Goal: Task Accomplishment & Management: Use online tool/utility

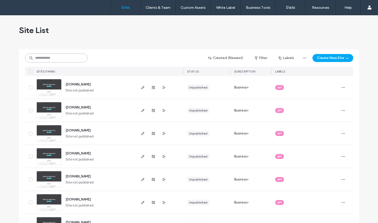
click at [55, 58] on input at bounding box center [56, 58] width 63 height 9
paste input "**********"
type input "**********"
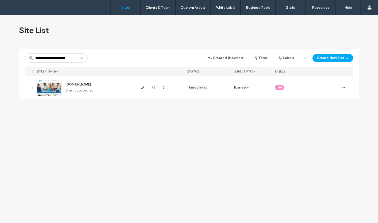
scroll to position [0, 0]
type input "********"
click at [53, 87] on img at bounding box center [49, 96] width 25 height 34
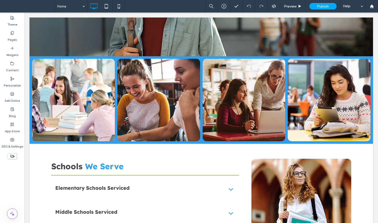
scroll to position [613, 0]
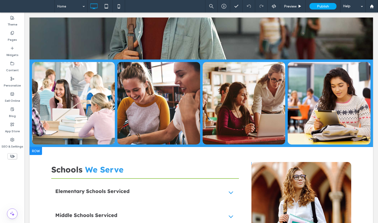
click at [38, 147] on div at bounding box center [36, 151] width 13 height 8
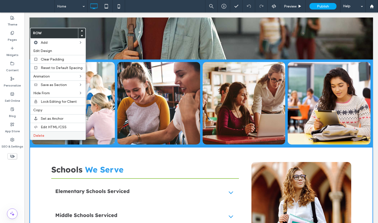
click at [42, 136] on span "Delete" at bounding box center [38, 136] width 11 height 4
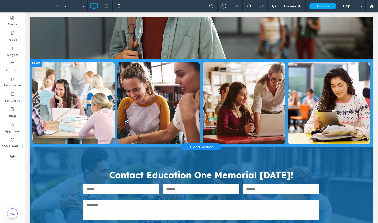
click at [34, 60] on div at bounding box center [36, 64] width 13 height 8
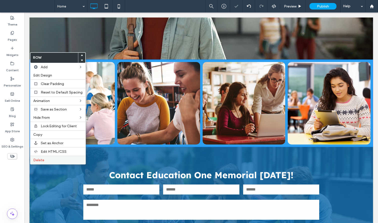
click at [41, 162] on span "Delete" at bounding box center [38, 160] width 11 height 4
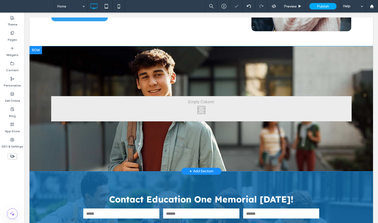
scroll to position [494, 0]
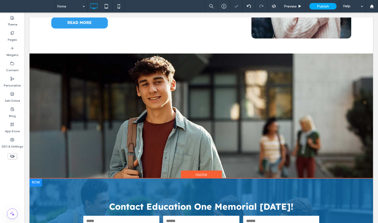
click at [36, 179] on div at bounding box center [36, 183] width 13 height 8
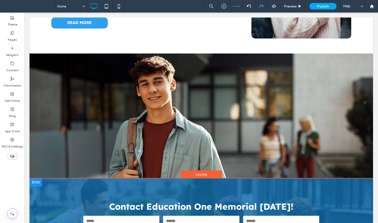
click at [38, 179] on div at bounding box center [36, 183] width 13 height 8
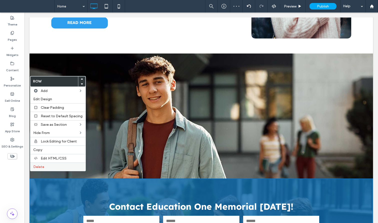
click at [40, 167] on span "Delete" at bounding box center [38, 167] width 11 height 4
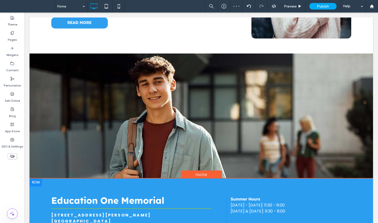
click at [36, 179] on div at bounding box center [36, 183] width 13 height 8
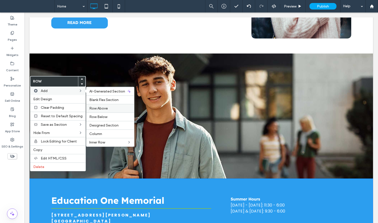
click at [99, 109] on span "Row Above" at bounding box center [98, 108] width 19 height 4
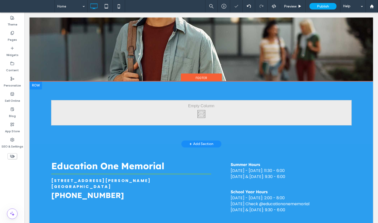
scroll to position [610, 0]
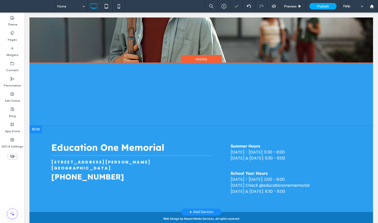
click at [35, 126] on div at bounding box center [36, 130] width 13 height 8
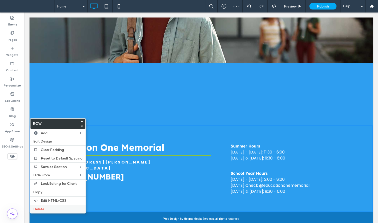
click at [43, 211] on span "Delete" at bounding box center [38, 209] width 11 height 4
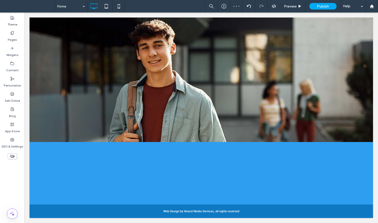
scroll to position [523, 0]
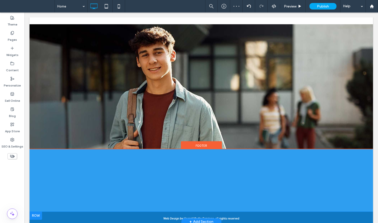
click at [36, 212] on div at bounding box center [36, 216] width 13 height 8
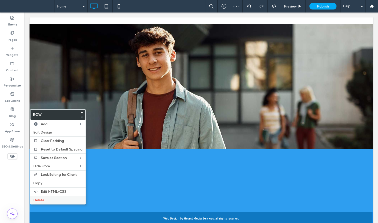
click at [40, 199] on span "Delete" at bounding box center [38, 200] width 11 height 4
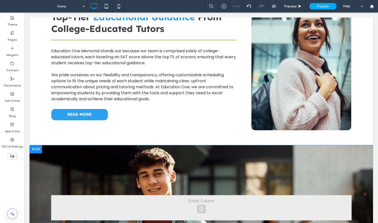
scroll to position [392, 0]
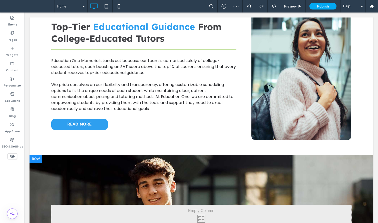
click at [34, 155] on div at bounding box center [36, 159] width 13 height 8
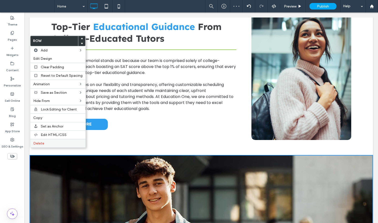
click at [48, 143] on label "Delete" at bounding box center [57, 143] width 49 height 4
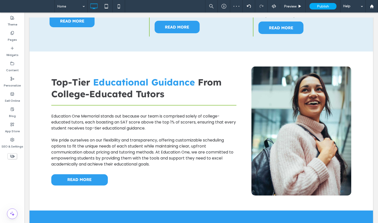
scroll to position [337, 0]
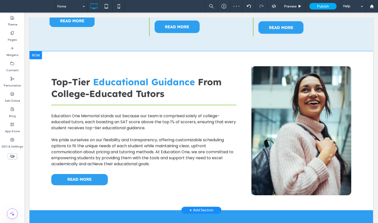
click at [34, 52] on div "Top-Tier Educational Guidance From College-Educated Tutors Education One Memori…" at bounding box center [202, 130] width 344 height 159
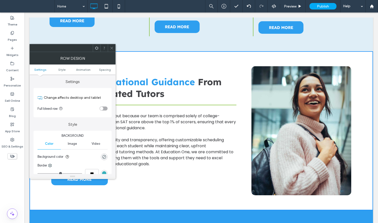
click at [108, 49] on div at bounding box center [73, 48] width 86 height 8
click at [109, 49] on div at bounding box center [112, 48] width 8 height 8
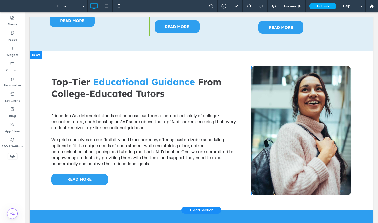
click at [41, 51] on div at bounding box center [36, 55] width 13 height 8
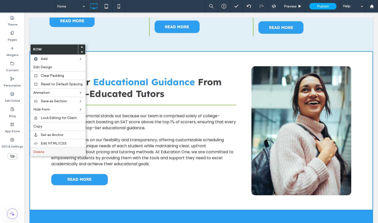
click at [52, 152] on label "Delete" at bounding box center [57, 152] width 49 height 4
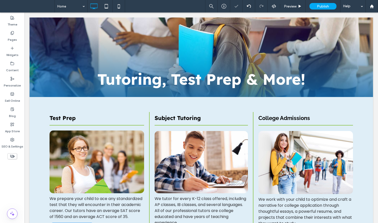
scroll to position [72, 0]
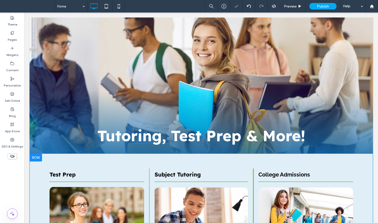
click at [35, 154] on div at bounding box center [36, 158] width 13 height 8
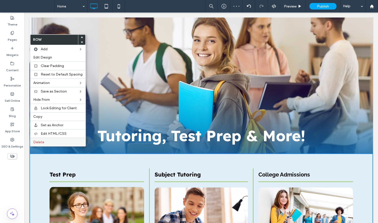
click at [38, 142] on span "Delete" at bounding box center [38, 142] width 11 height 4
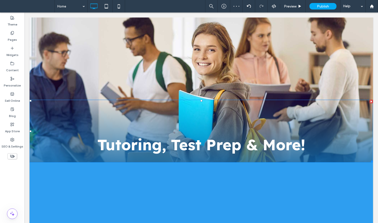
scroll to position [0, 0]
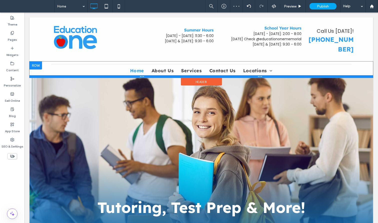
click at [37, 75] on div at bounding box center [202, 76] width 344 height 3
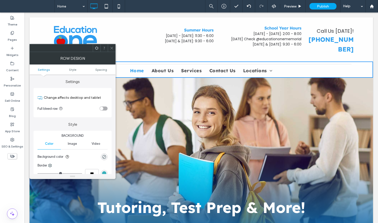
click at [112, 50] on icon at bounding box center [112, 48] width 4 height 4
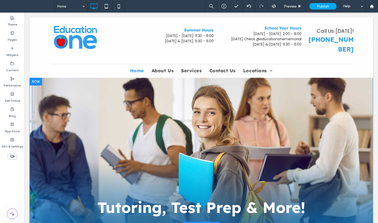
click at [37, 78] on div at bounding box center [36, 82] width 13 height 8
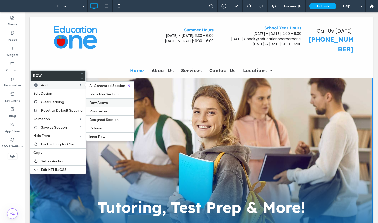
click at [96, 103] on span "Row Above" at bounding box center [98, 103] width 19 height 4
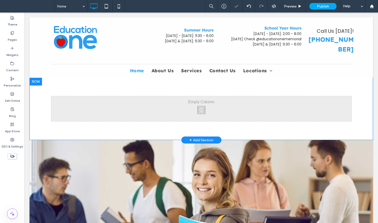
click at [35, 78] on div at bounding box center [36, 82] width 13 height 8
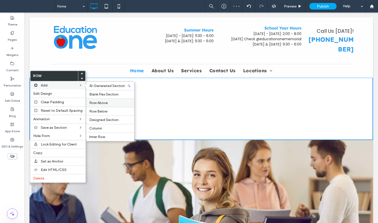
click at [96, 101] on span "Row Above" at bounding box center [98, 103] width 19 height 4
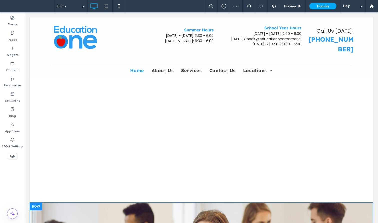
click at [37, 203] on div at bounding box center [36, 207] width 13 height 8
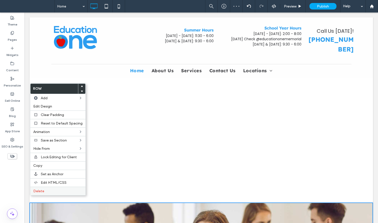
click at [49, 192] on label "Delete" at bounding box center [57, 191] width 49 height 4
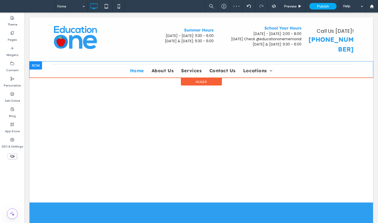
click at [39, 62] on div at bounding box center [36, 66] width 13 height 8
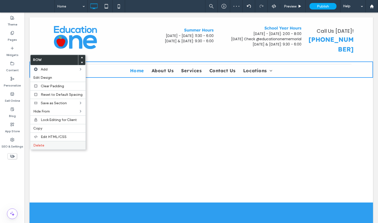
click at [60, 144] on label "Delete" at bounding box center [57, 145] width 49 height 4
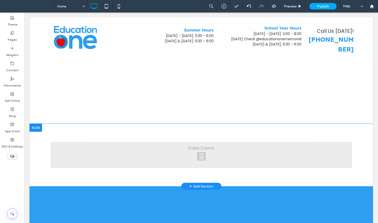
click at [40, 124] on div at bounding box center [36, 128] width 13 height 8
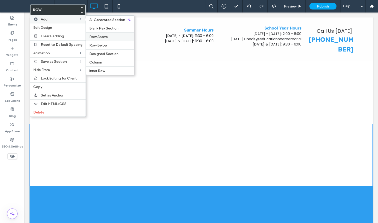
click at [107, 38] on label "Row Above" at bounding box center [110, 37] width 42 height 4
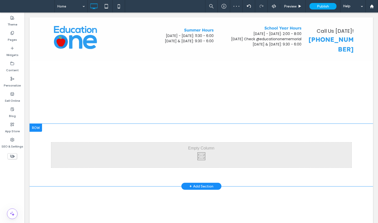
click at [34, 124] on div at bounding box center [36, 128] width 13 height 8
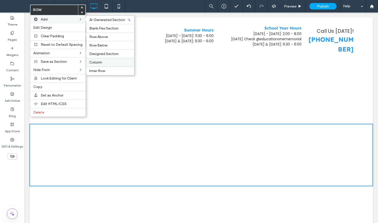
click at [104, 62] on label "Column" at bounding box center [110, 62] width 42 height 4
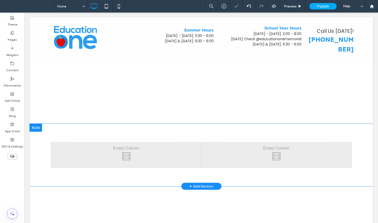
click at [38, 124] on div at bounding box center [36, 128] width 13 height 8
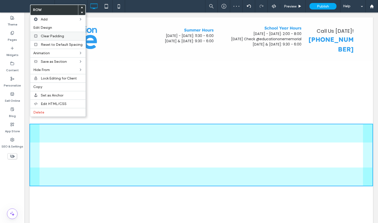
click at [72, 37] on label "Clear Padding" at bounding box center [62, 36] width 42 height 4
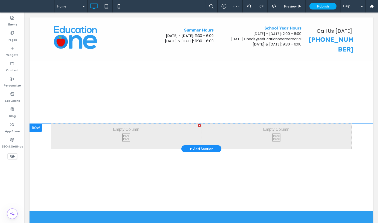
click at [37, 124] on div at bounding box center [36, 128] width 13 height 8
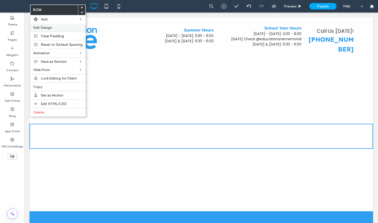
click at [67, 28] on label "Edit Design" at bounding box center [57, 28] width 49 height 4
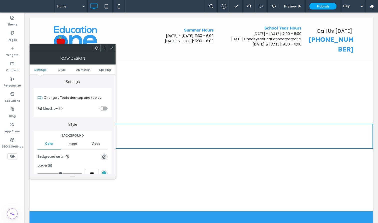
click at [110, 49] on div at bounding box center [112, 48] width 8 height 8
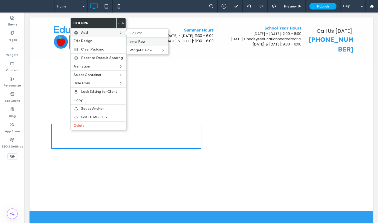
click at [143, 40] on span "Inner Row" at bounding box center [138, 42] width 16 height 4
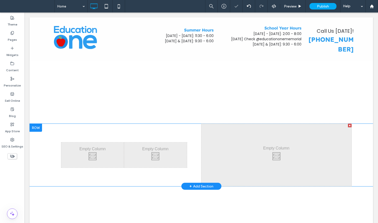
click at [349, 124] on div at bounding box center [350, 126] width 4 height 4
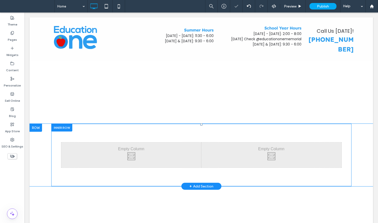
click at [63, 124] on div at bounding box center [61, 128] width 21 height 8
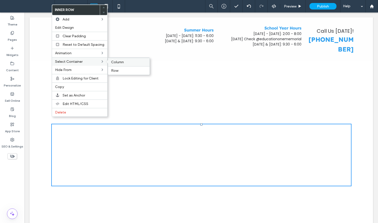
click at [127, 61] on label "Column" at bounding box center [129, 62] width 36 height 4
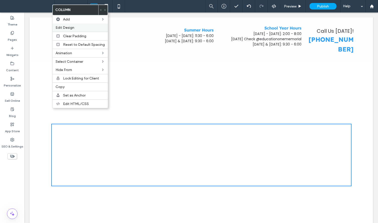
click at [74, 28] on label "Edit Design" at bounding box center [80, 28] width 49 height 4
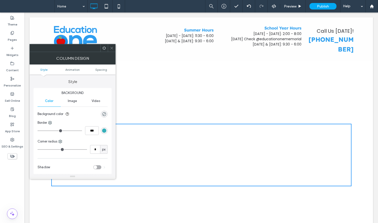
click at [112, 46] on span at bounding box center [112, 48] width 4 height 8
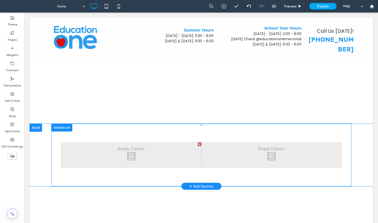
click at [61, 124] on div at bounding box center [61, 128] width 21 height 8
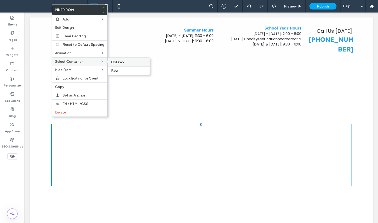
click at [119, 62] on span "Column" at bounding box center [117, 62] width 13 height 4
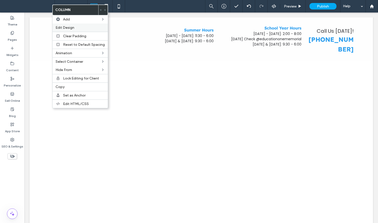
click at [76, 28] on label "Edit Design" at bounding box center [80, 28] width 49 height 4
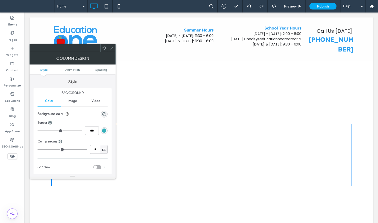
click at [73, 103] on div "Image" at bounding box center [72, 101] width 23 height 11
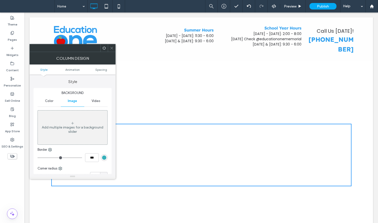
click at [73, 131] on div "Add multiple images for a background slider" at bounding box center [73, 129] width 70 height 9
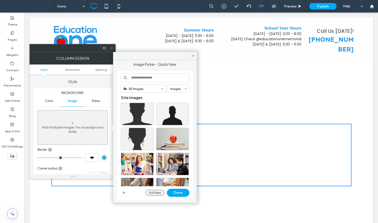
click at [157, 192] on button "Full View" at bounding box center [154, 193] width 19 height 6
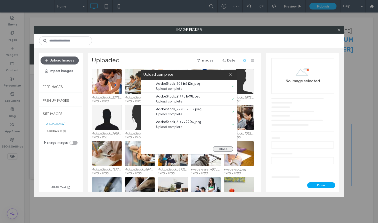
click at [223, 148] on button "Close" at bounding box center [223, 149] width 21 height 6
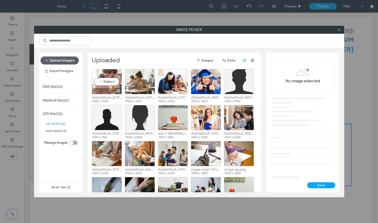
click at [108, 80] on div "Select" at bounding box center [107, 81] width 30 height 25
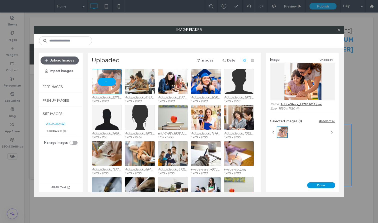
click at [327, 185] on button "Done" at bounding box center [321, 186] width 28 height 6
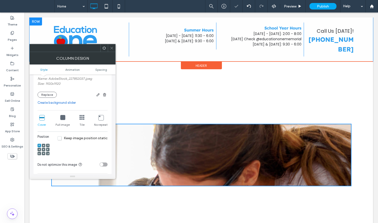
scroll to position [77, 0]
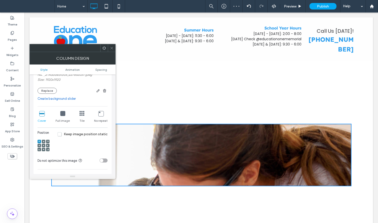
click at [38, 146] on div at bounding box center [40, 146] width 4 height 4
click at [40, 146] on icon at bounding box center [40, 146] width 2 height 2
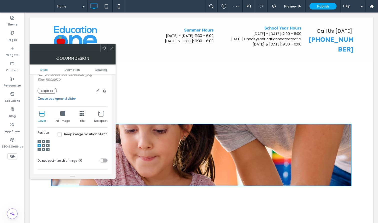
click at [61, 114] on icon at bounding box center [62, 113] width 5 height 5
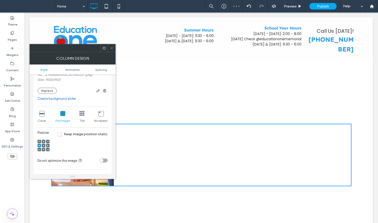
click at [76, 133] on span "Keep image position static" at bounding box center [83, 134] width 50 height 4
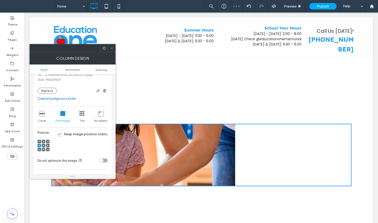
click at [110, 46] on span at bounding box center [112, 48] width 4 height 8
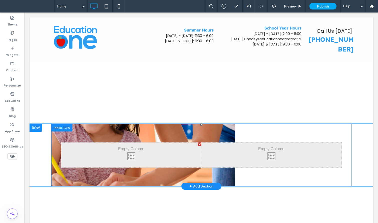
scroll to position [4, 0]
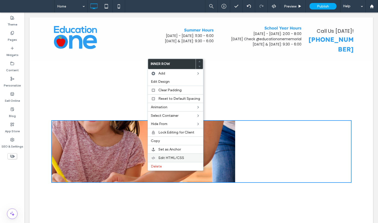
click at [161, 158] on span "Edit HTML/CSS" at bounding box center [171, 158] width 26 height 4
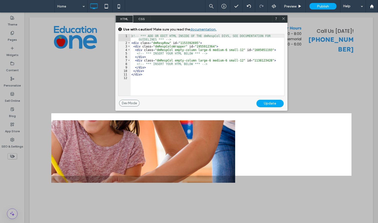
click at [144, 20] on span "CSS" at bounding box center [142, 19] width 18 height 8
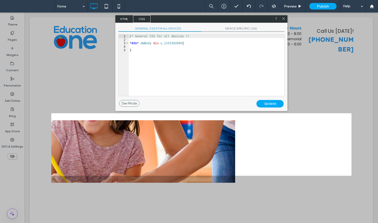
click at [167, 56] on div "/* General CSS for all devices */ * #dm * .dmBody div .u_1153392695 { }" at bounding box center [206, 69] width 155 height 69
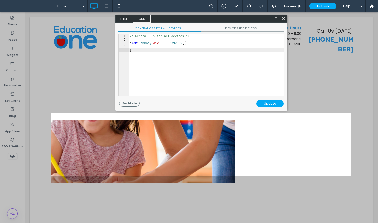
click at [243, 29] on span "DEVICE SPECIFIC CSS" at bounding box center [243, 29] width 83 height 5
click at [212, 84] on div "/* Device specific CSS */ * #dm * .dmBody div .u_1153392695 { }" at bounding box center [206, 66] width 155 height 62
click at [203, 69] on div "/* Device specific CSS */ * #dm * .dmBody div .u_1153392695 { }" at bounding box center [206, 69] width 155 height 69
click at [178, 28] on span "GENERAL CSS FOR ALL DEVICES" at bounding box center [159, 29] width 83 height 5
click at [178, 55] on div "/* General CSS for all devices */ * #dm * .dmBody div .u_1153392695 { }" at bounding box center [206, 69] width 155 height 69
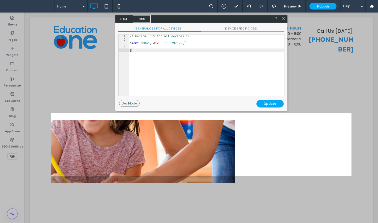
click at [245, 28] on span "DEVICE SPECIFIC CSS" at bounding box center [243, 29] width 83 height 5
click at [283, 19] on use at bounding box center [283, 18] width 3 height 3
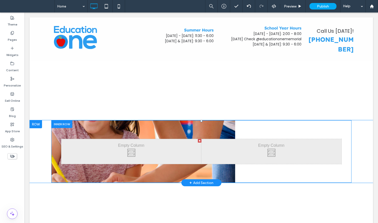
click at [54, 120] on div at bounding box center [61, 124] width 21 height 8
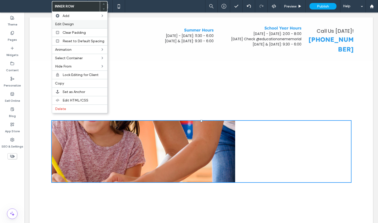
click at [80, 22] on label "Edit Design" at bounding box center [79, 24] width 49 height 4
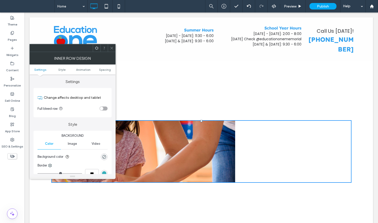
click at [92, 49] on div at bounding box center [61, 48] width 63 height 8
click at [93, 49] on div at bounding box center [97, 48] width 8 height 8
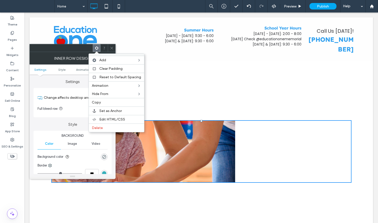
click at [67, 55] on div "Inner Row Design" at bounding box center [73, 58] width 86 height 13
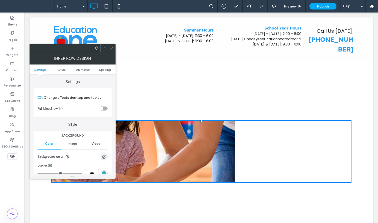
click at [113, 49] on icon at bounding box center [112, 48] width 4 height 4
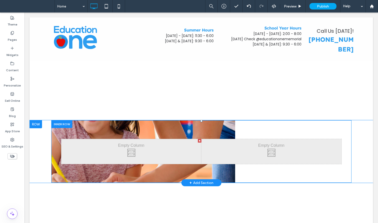
click at [62, 120] on div at bounding box center [61, 124] width 21 height 8
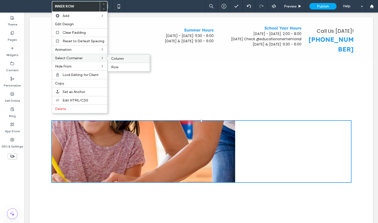
click at [117, 61] on div "Column" at bounding box center [129, 58] width 42 height 9
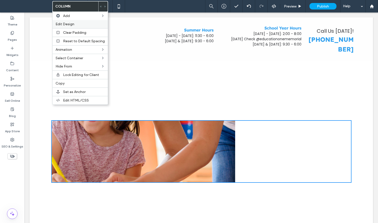
click at [69, 23] on span "Edit Design" at bounding box center [65, 24] width 19 height 4
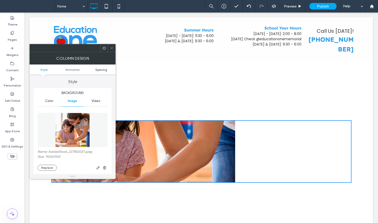
click at [102, 68] on span "Spacing" at bounding box center [101, 70] width 12 height 4
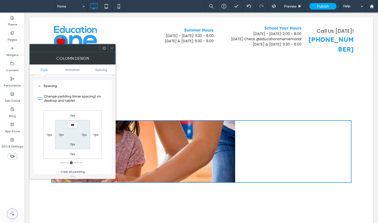
scroll to position [265, 0]
click at [60, 133] on label "0px" at bounding box center [61, 133] width 5 height 4
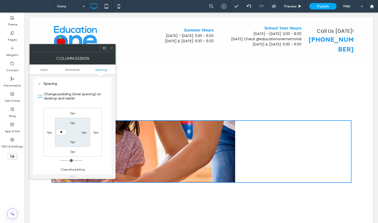
type input "**"
type input "****"
click at [112, 44] on span at bounding box center [112, 48] width 4 height 8
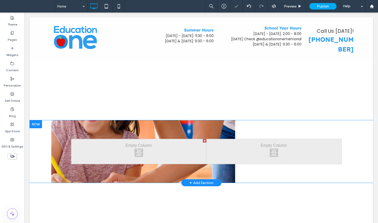
click at [57, 151] on div "Click To Paste Click To Paste Click To Paste Click To Paste Click To Paste Clic…" at bounding box center [201, 151] width 300 height 63
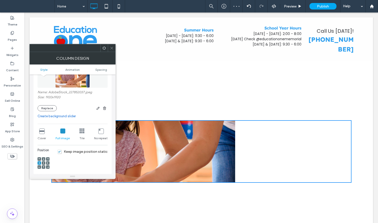
scroll to position [69, 0]
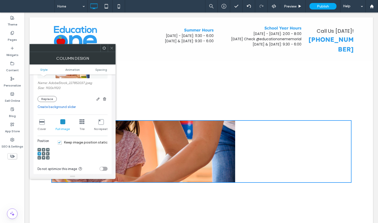
click at [105, 48] on icon at bounding box center [104, 48] width 4 height 4
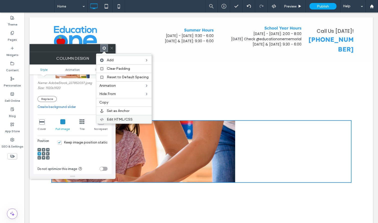
click at [114, 121] on span "Edit HTML/CSS" at bounding box center [120, 119] width 26 height 4
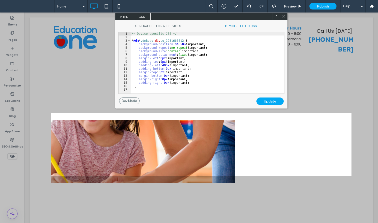
click at [173, 80] on div "/* Device specific CSS */ * #dm * .dmBody div .u_1231666812 { background-positi…" at bounding box center [208, 66] width 154 height 69
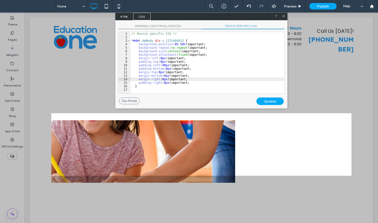
click at [175, 50] on div "/* Device specific CSS */ * #dm * .dmBody div .u_1231666812 { background-positi…" at bounding box center [208, 66] width 154 height 69
click at [269, 101] on div "Update" at bounding box center [270, 102] width 27 height 8
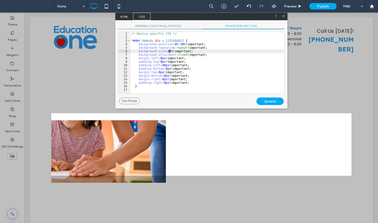
click at [170, 51] on div "/* Device specific CSS */ * #dm * .dmBody div .u_1231666812 { background-positi…" at bounding box center [208, 66] width 154 height 69
click at [267, 101] on div "Update" at bounding box center [270, 102] width 27 height 8
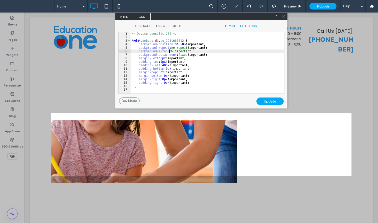
click at [169, 50] on div "/* Device specific CSS */ * #dm * .dmBody div .u_1231666812 { background-positi…" at bounding box center [208, 66] width 154 height 69
type textarea "**"
click at [276, 101] on div "Update" at bounding box center [270, 102] width 27 height 8
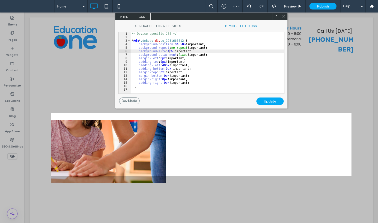
click at [284, 15] on use at bounding box center [283, 16] width 3 height 3
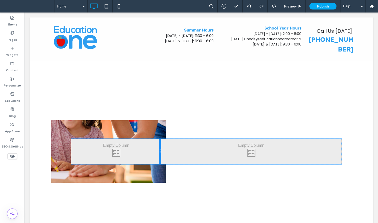
drag, startPoint x: 207, startPoint y: 146, endPoint x: 160, endPoint y: 145, distance: 46.3
click at [160, 145] on div at bounding box center [160, 151] width 3 height 25
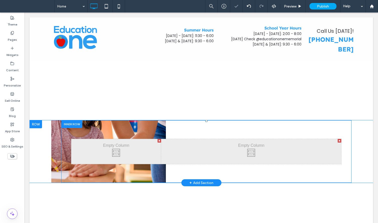
click at [69, 120] on div at bounding box center [71, 124] width 21 height 8
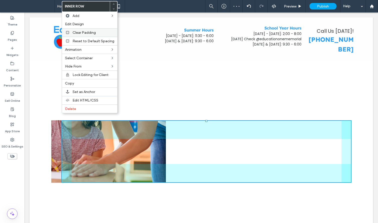
click at [89, 30] on div "Clear Padding" at bounding box center [89, 32] width 55 height 9
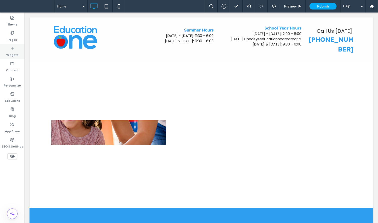
click at [13, 53] on label "Widgets" at bounding box center [12, 53] width 12 height 7
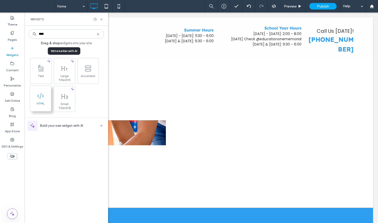
type input "****"
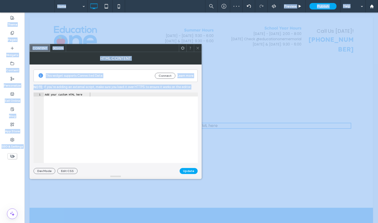
click at [168, 135] on div "Add your custom HTML here" at bounding box center [121, 132] width 154 height 79
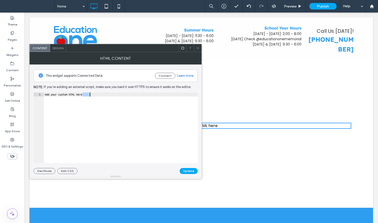
click at [168, 135] on div "Add your custom HTML here" at bounding box center [121, 132] width 154 height 79
type textarea "**"
click at [55, 48] on span "Design" at bounding box center [58, 48] width 11 height 4
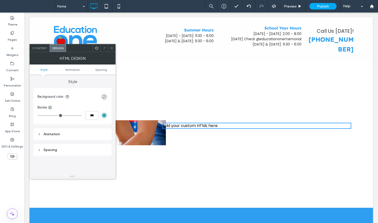
click at [39, 50] on div "Content" at bounding box center [40, 48] width 20 height 8
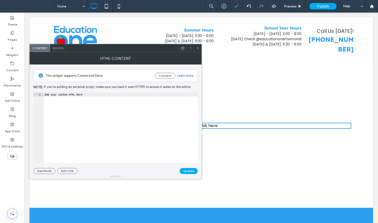
click at [89, 119] on div "Add your custom HTML here" at bounding box center [121, 132] width 154 height 79
click at [89, 121] on div "Add your custom HTML here" at bounding box center [121, 132] width 154 height 79
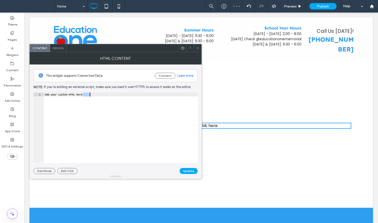
click at [89, 121] on div "Add your custom HTML here" at bounding box center [121, 132] width 154 height 79
type textarea "**"
click at [193, 171] on button "Update" at bounding box center [189, 171] width 18 height 6
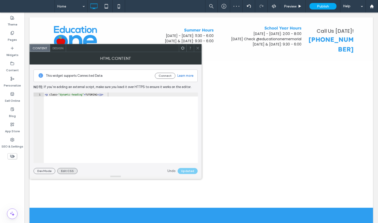
click at [72, 169] on button "Edit CSS" at bounding box center [67, 171] width 20 height 6
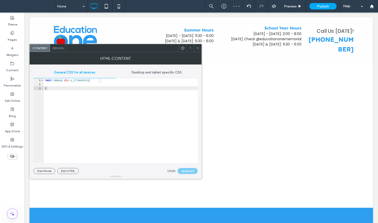
click at [111, 95] on div "* #dm * .dmBody div .u_1776645911 { }" at bounding box center [121, 124] width 154 height 93
click at [149, 72] on span "Desktop and tablet specific CSS" at bounding box center [157, 73] width 50 height 4
click at [126, 88] on div "* #dm * .dmBody div .u_1776645911 { }" at bounding box center [121, 124] width 154 height 93
click at [100, 80] on div "* #dm * .dmBody div .u_1776645911 { }" at bounding box center [121, 124] width 154 height 93
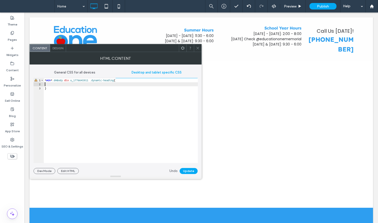
click at [185, 82] on div "* #dm * .dmBody div .u_1776645911 .dynamic-heading { }" at bounding box center [121, 124] width 154 height 93
click at [183, 172] on button "Update" at bounding box center [189, 171] width 18 height 6
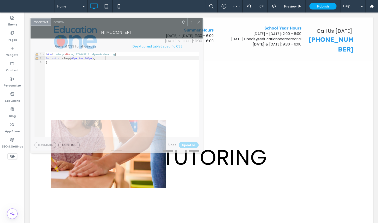
drag, startPoint x: 130, startPoint y: 50, endPoint x: 130, endPoint y: 23, distance: 26.5
click at [130, 23] on div at bounding box center [123, 22] width 113 height 8
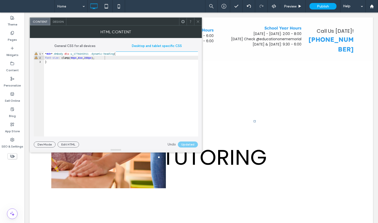
click at [88, 57] on div "* #dm * .dmBody div .u_1776645911 .dynamic-heading { font-size : clamp( 40 px ,…" at bounding box center [121, 98] width 154 height 93
click at [186, 142] on button "Update" at bounding box center [189, 145] width 18 height 6
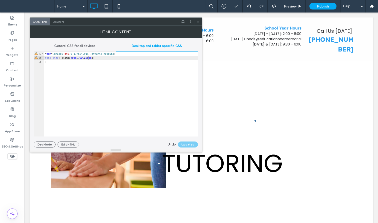
click at [124, 59] on div "* #dm * .dmBody div .u_1776645911 .dynamic-heading { font-size : clamp( 40 px ,…" at bounding box center [121, 98] width 154 height 93
click at [192, 144] on button "Update" at bounding box center [189, 145] width 18 height 6
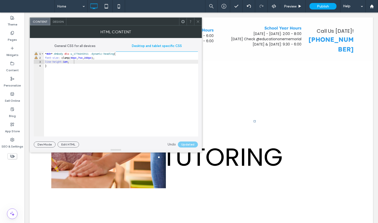
click at [135, 53] on div "* #dm * .dmBody div .u_1776645911 .dynamic-heading { font-size : clamp( 40 px ,…" at bounding box center [121, 98] width 154 height 93
click at [124, 59] on div "* #dm * .dmBody div .u_1776645911 .dynamic-heading { font-family : ; font-size …" at bounding box center [121, 98] width 154 height 93
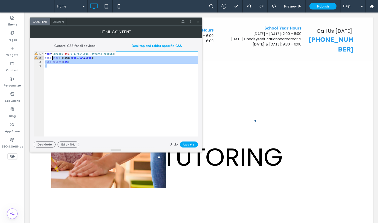
drag, startPoint x: 103, startPoint y: 64, endPoint x: 52, endPoint y: 56, distance: 51.8
click at [52, 56] on div "* #dm * .dmBody div .u_1776645911 .dynamic-heading { font-size : clamp( 40 px ,…" at bounding box center [121, 98] width 154 height 93
drag, startPoint x: 79, startPoint y: 61, endPoint x: 44, endPoint y: 58, distance: 35.5
click at [44, 58] on div "** 1 2 3 4 * #dm * .dmBody div .u_1776645911 .dynamic-heading { font-size : cla…" at bounding box center [116, 94] width 164 height 85
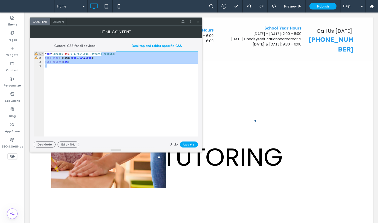
drag, startPoint x: 104, startPoint y: 70, endPoint x: 101, endPoint y: 54, distance: 15.5
click at [101, 54] on div "* #dm * .dmBody div .u_1776645911 .dynamic-heading { font-size : clamp( 40 px ,…" at bounding box center [121, 98] width 154 height 93
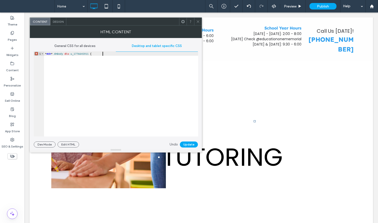
type textarea "**"
click at [84, 43] on div "General CSS for all devices" at bounding box center [75, 46] width 82 height 11
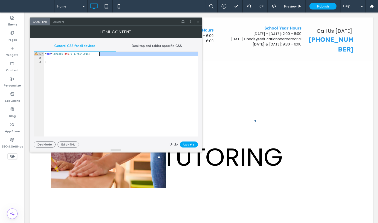
drag, startPoint x: 84, startPoint y: 59, endPoint x: 99, endPoint y: 54, distance: 15.7
click at [99, 54] on div "* #dm * .dmBody div .u_1776645911 { }" at bounding box center [121, 98] width 154 height 93
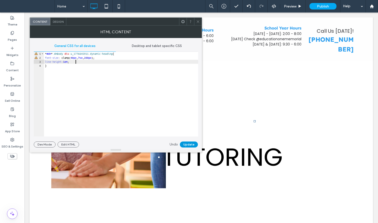
click at [190, 144] on button "Update" at bounding box center [189, 145] width 18 height 6
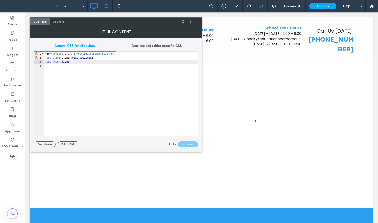
click at [92, 96] on div "* #dm * .dmBody div .u_1776645911.dynamic-heading { font-size : clamp( 40 px , …" at bounding box center [121, 98] width 154 height 93
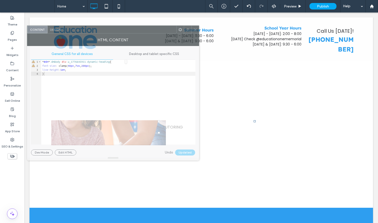
drag, startPoint x: 109, startPoint y: 23, endPoint x: 106, endPoint y: 31, distance: 8.5
click at [106, 31] on div at bounding box center [120, 30] width 113 height 8
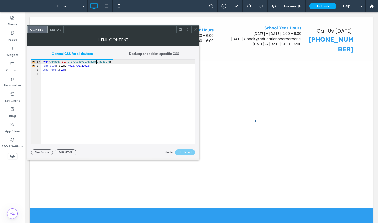
click at [97, 62] on div "* #dm * .dmBody div .u_1776645911.dynamic-heading { font-size : clamp( 40 px , …" at bounding box center [118, 106] width 154 height 93
type textarea "**"
click at [191, 152] on button "Update" at bounding box center [186, 153] width 18 height 6
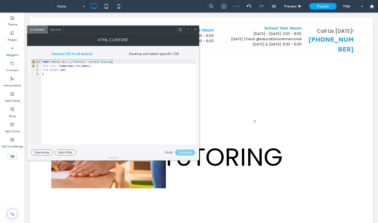
click at [193, 28] on div at bounding box center [196, 30] width 8 height 8
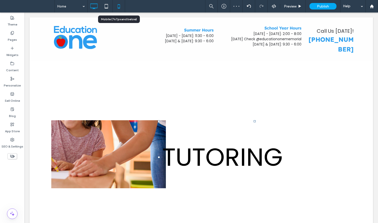
click at [119, 6] on icon at bounding box center [119, 6] width 10 height 10
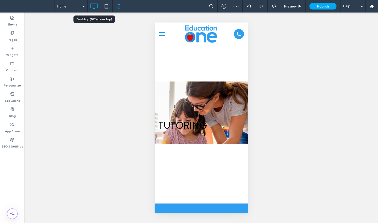
click at [96, 5] on icon at bounding box center [94, 6] width 10 height 10
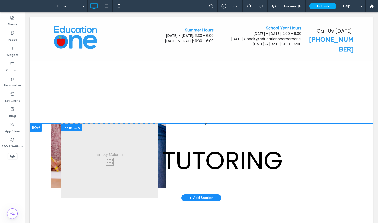
click at [192, 126] on div "TUTORING Click To Paste" at bounding box center [255, 161] width 194 height 74
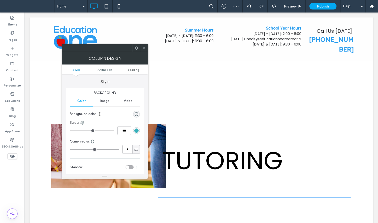
click at [130, 70] on span "Spacing" at bounding box center [134, 70] width 12 height 4
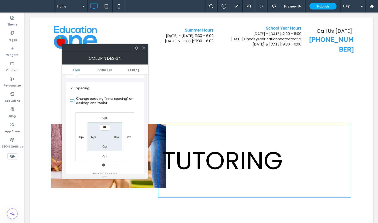
scroll to position [118, 0]
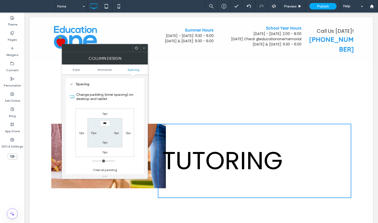
click at [145, 47] on use at bounding box center [144, 48] width 3 height 3
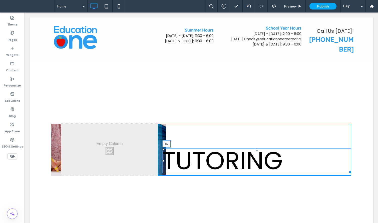
drag, startPoint x: 257, startPoint y: 142, endPoint x: 282, endPoint y: 144, distance: 24.7
click at [257, 131] on div "TUTORING T:0 Click To Paste" at bounding box center [255, 150] width 194 height 52
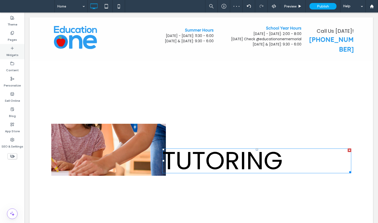
click at [15, 48] on div "Widgets" at bounding box center [12, 51] width 25 height 15
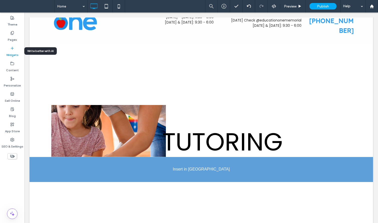
scroll to position [25, 0]
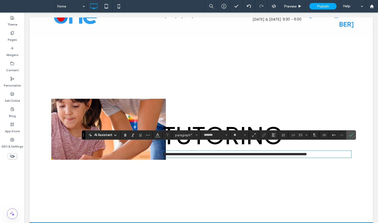
click at [307, 152] on span "**********" at bounding box center [234, 154] width 145 height 4
click at [251, 152] on span "**********" at bounding box center [238, 154] width 152 height 4
click at [316, 152] on span "**********" at bounding box center [239, 154] width 154 height 4
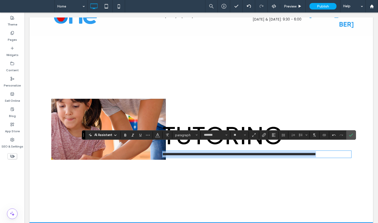
click at [316, 152] on span "**********" at bounding box center [239, 154] width 154 height 4
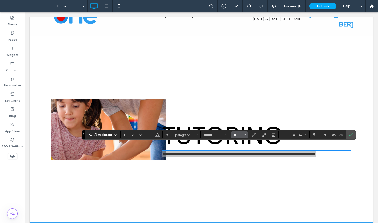
click at [237, 135] on input "**" at bounding box center [238, 135] width 10 height 4
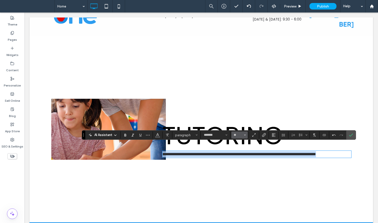
type input "**"
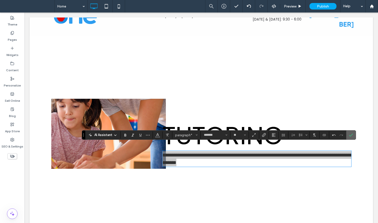
click at [353, 132] on span "Confirm" at bounding box center [351, 135] width 4 height 9
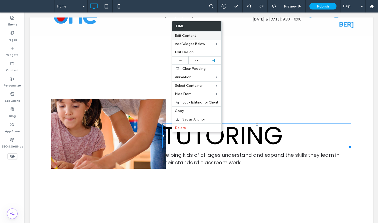
click at [186, 39] on div "Edit Content" at bounding box center [197, 36] width 50 height 8
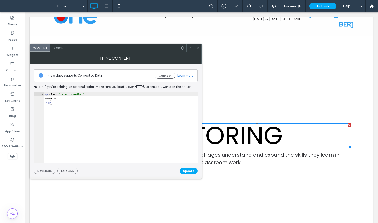
click at [51, 48] on div "Design" at bounding box center [58, 48] width 16 height 8
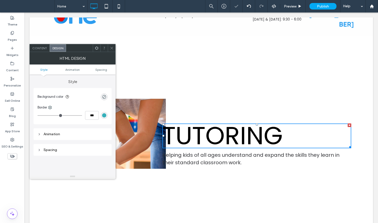
click at [33, 47] on span "Content" at bounding box center [39, 48] width 15 height 4
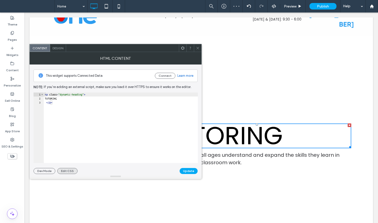
click at [71, 169] on button "Edit CSS" at bounding box center [67, 171] width 20 height 6
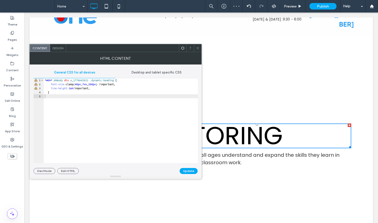
click at [144, 81] on div "* #dm * .dmBody div .u_1776645911 .dynamic-heading { font-size :clamp( 40 px , …" at bounding box center [121, 124] width 154 height 93
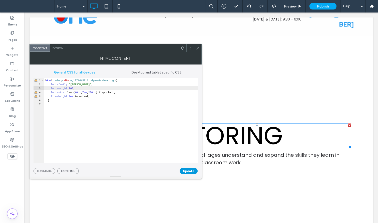
click at [183, 171] on button "Update" at bounding box center [189, 171] width 18 height 6
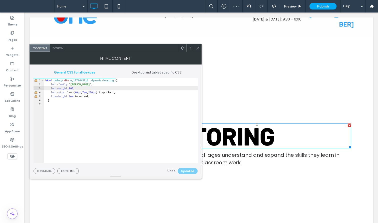
click at [88, 83] on div "* #dm * .dmBody div .u_1776645911 .dynamic-heading { font-family : "Barlow" ; f…" at bounding box center [121, 124] width 154 height 93
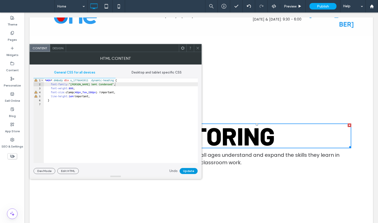
click at [191, 171] on button "Update" at bounding box center [189, 171] width 18 height 6
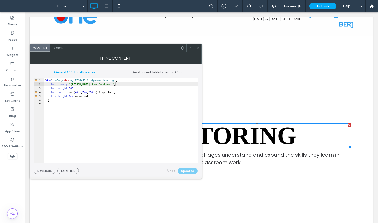
click at [91, 93] on div "* #dm * .dmBody div .u_1776645911 .dynamic-heading { font-family : "Barlow Semi…" at bounding box center [121, 124] width 154 height 93
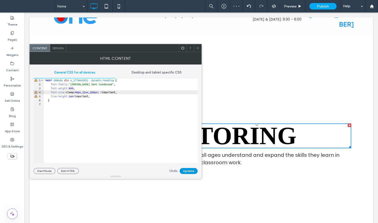
click at [189, 171] on button "Update" at bounding box center [189, 171] width 18 height 6
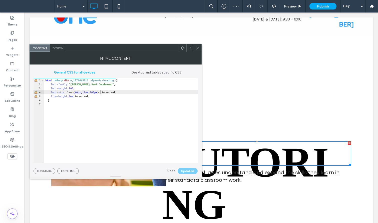
click at [100, 92] on div "* #dm * .dmBody div .u_1776645911 .dynamic-heading { font-family : "Barlow Semi…" at bounding box center [121, 124] width 154 height 93
click at [187, 170] on button "Update" at bounding box center [189, 171] width 18 height 6
click at [93, 93] on div "* #dm * .dmBody div .u_1776645911 .dynamic-heading { font-family : "Barlow Semi…" at bounding box center [121, 124] width 154 height 93
type textarea "**"
click at [190, 170] on button "Update" at bounding box center [189, 171] width 18 height 6
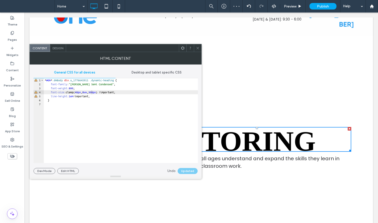
click at [198, 47] on icon at bounding box center [198, 48] width 4 height 4
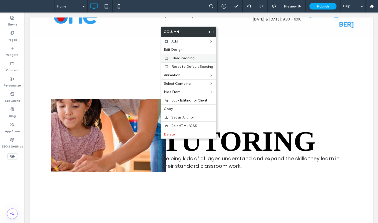
click at [178, 57] on span "Clear Padding" at bounding box center [182, 58] width 23 height 4
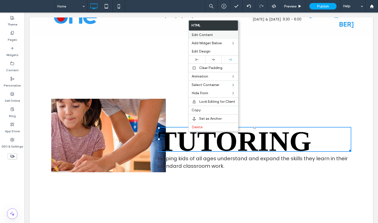
click at [204, 33] on span "Edit Content" at bounding box center [202, 35] width 21 height 4
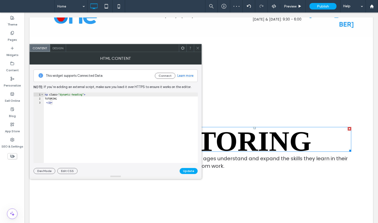
click at [59, 48] on span "Design" at bounding box center [58, 48] width 11 height 4
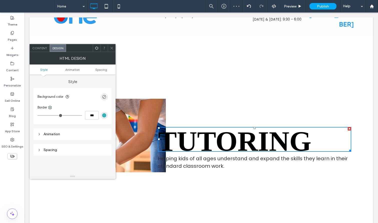
click at [102, 98] on div "rgba(0, 0, 0, 0)" at bounding box center [104, 97] width 7 height 7
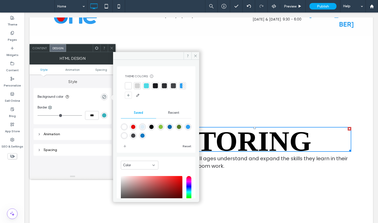
click at [137, 125] on div "rgba(228,11,11,1)" at bounding box center [133, 127] width 7 height 7
type input "*******"
type input "***"
type input "****"
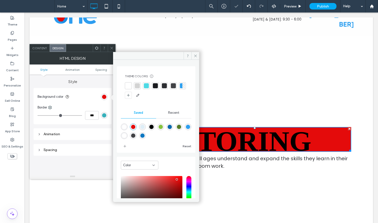
scroll to position [42, 0]
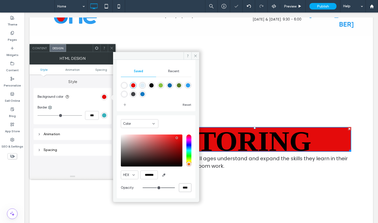
click at [180, 189] on input "****" at bounding box center [185, 188] width 13 height 9
type input "*"
type input "**"
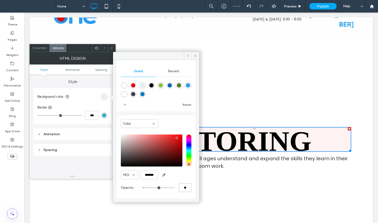
type input "**"
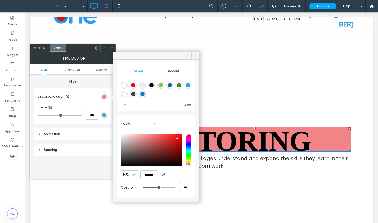
type input "***"
click at [40, 47] on span "Content" at bounding box center [39, 48] width 15 height 4
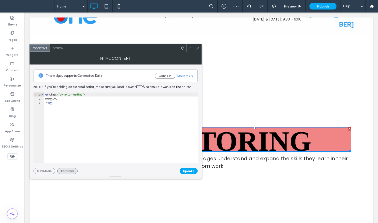
click at [67, 170] on button "Edit CSS" at bounding box center [67, 171] width 20 height 6
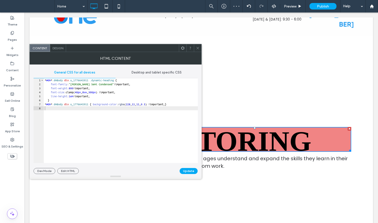
scroll to position [0, 0]
click at [108, 117] on div "* #dm * .dmBody div .u_1776645911 .dynamic-heading { font-family : "Barlow Semi…" at bounding box center [121, 124] width 154 height 93
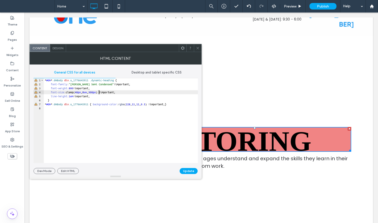
click at [99, 93] on div "* #dm * .dmBody div .u_1776645911 .dynamic-heading { font-family : "Barlow Semi…" at bounding box center [121, 124] width 154 height 93
click at [92, 93] on div "* #dm * .dmBody div .u_1776645911 .dynamic-heading { font-family : "Barlow Semi…" at bounding box center [121, 124] width 154 height 93
click at [186, 170] on button "Update" at bounding box center [189, 171] width 18 height 6
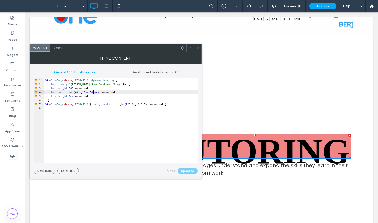
click at [93, 92] on div "* #dm * .dmBody div .u_1776645911 .dynamic-heading { font-family : "Barlow Semi…" at bounding box center [121, 124] width 154 height 93
click at [183, 172] on button "Update" at bounding box center [189, 171] width 18 height 6
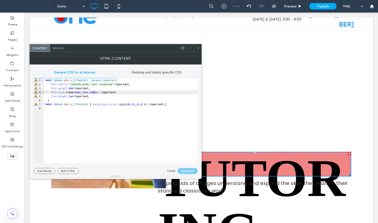
click at [93, 92] on div "* #dm * .dmBody div .u_1776645911 .dynamic-heading { font-family : "Barlow Semi…" at bounding box center [121, 124] width 154 height 93
click at [193, 172] on button "Update" at bounding box center [189, 171] width 18 height 6
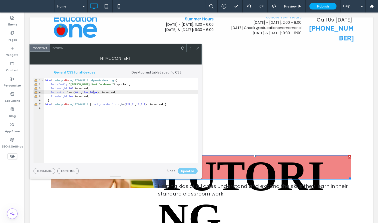
scroll to position [9, 0]
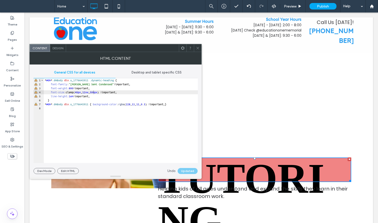
click at [93, 94] on div "* #dm * .dmBody div .u_1776645911 .dynamic-heading { font-family : "Barlow Semi…" at bounding box center [121, 124] width 154 height 93
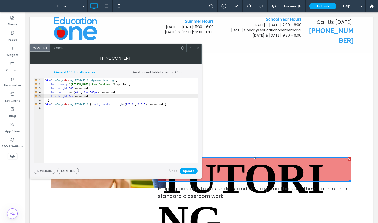
click at [113, 96] on div "* #dm * .dmBody div .u_1776645911 .dynamic-heading { font-family : "Barlow Semi…" at bounding box center [121, 124] width 154 height 93
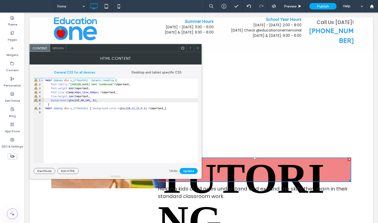
click at [98, 101] on div "* #dm * .dmBody div .u_1776645911 .dynamic-heading { font-family : "Barlow Semi…" at bounding box center [121, 124] width 154 height 93
click at [192, 171] on button "Update" at bounding box center [189, 171] width 18 height 6
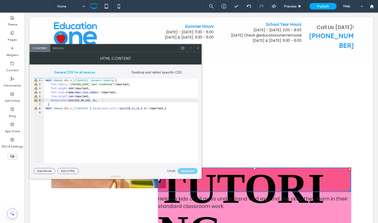
click at [76, 96] on div "* #dm * .dmBody div .u_1776645911 .dynamic-heading { font-family : "Barlow Semi…" at bounding box center [121, 124] width 154 height 93
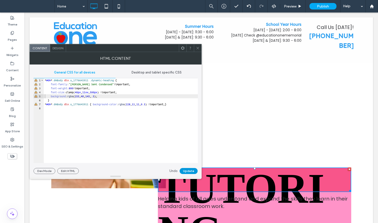
click at [192, 171] on button "Update" at bounding box center [189, 171] width 18 height 6
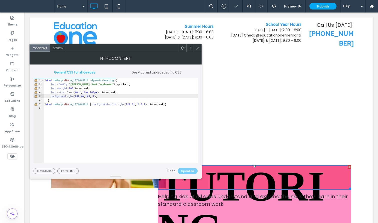
click at [136, 92] on div "* #dm * .dmBody div .u_1776645911 .dynamic-heading { font-family : "Barlow Semi…" at bounding box center [121, 124] width 154 height 93
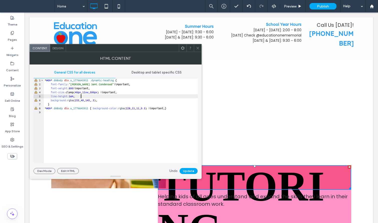
type textarea "**"
click at [187, 171] on button "Update" at bounding box center [189, 171] width 18 height 6
click at [153, 71] on span "Desktop and tablet specific CSS" at bounding box center [157, 73] width 50 height 4
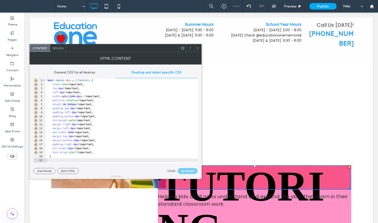
click at [129, 109] on div "* #dm * .dmBody div .u_1776645911 { float : none !important; top : 0 px !import…" at bounding box center [122, 124] width 152 height 93
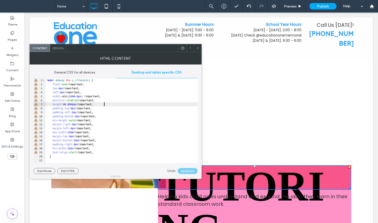
click at [104, 103] on div "* #dm * .dmBody div .u_1776645911 { float : none !important; top : 0 px !import…" at bounding box center [122, 124] width 152 height 93
click at [104, 104] on div "* #dm * .dmBody div .u_1776645911 { float : none !important; top : 0 px !import…" at bounding box center [122, 124] width 152 height 93
click at [184, 171] on button "Update" at bounding box center [189, 171] width 18 height 6
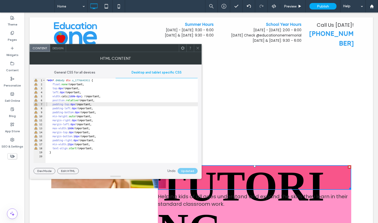
click at [86, 111] on div "* #dm * .dmBody div .u_1776645911 { float : none !important; top : 0 px !import…" at bounding box center [122, 124] width 152 height 93
click at [196, 48] on icon at bounding box center [198, 48] width 4 height 4
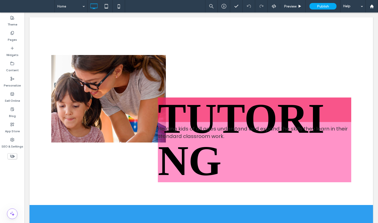
scroll to position [29, 0]
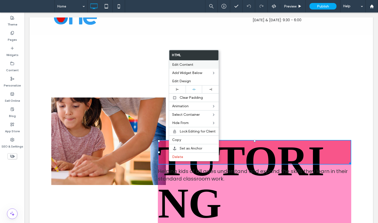
click at [194, 66] on label "Edit Content" at bounding box center [194, 65] width 44 height 4
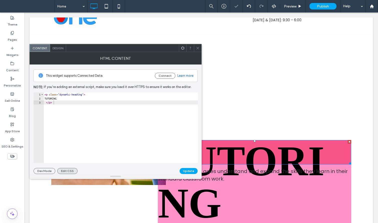
click at [73, 171] on button "Edit CSS" at bounding box center [67, 171] width 20 height 6
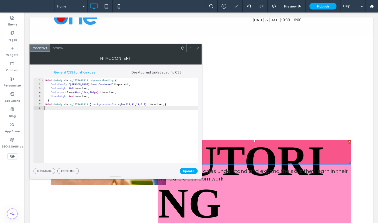
click at [119, 128] on div "* #dm * .dmBody div .u_1776645911 .dynamic-heading { font-family : " Barlow Sem…" at bounding box center [121, 124] width 154 height 93
click at [155, 71] on span "Desktop and tablet specific CSS" at bounding box center [157, 73] width 50 height 4
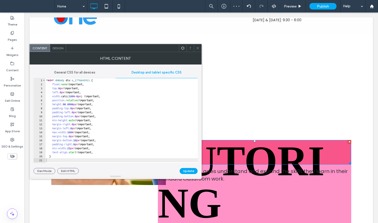
click at [131, 103] on div "* #dm * .dmBody div .u_1776645911 { float : none !important; top : 0 px !import…" at bounding box center [121, 124] width 153 height 93
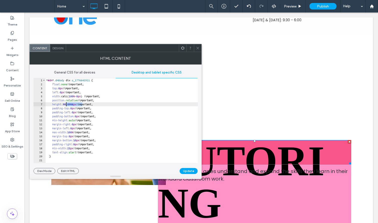
drag, startPoint x: 83, startPoint y: 103, endPoint x: 67, endPoint y: 103, distance: 16.5
click at [67, 103] on div "* #dm * .dmBody div .u_1776645911 { float : none !important; top : 0 px !import…" at bounding box center [121, 124] width 153 height 93
click at [68, 105] on div "* #dm * .dmBody div .u_1776645911 { float : none !important; top : 0 px !import…" at bounding box center [121, 124] width 153 height 93
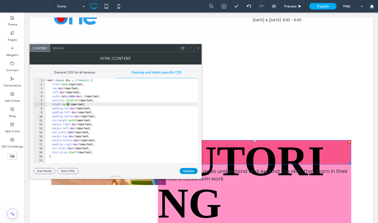
type textarea "**********"
click at [185, 170] on button "Update" at bounding box center [189, 171] width 18 height 6
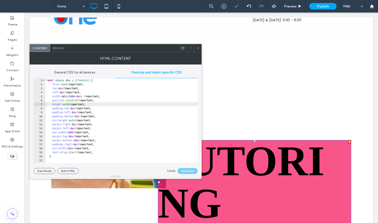
click at [57, 49] on span "Design" at bounding box center [58, 48] width 11 height 4
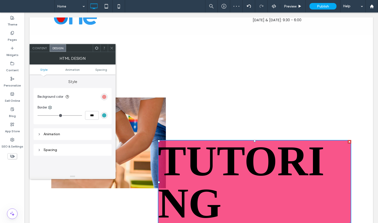
click at [104, 98] on div "rgba(228, 11, 11, 0.5)" at bounding box center [104, 97] width 4 height 4
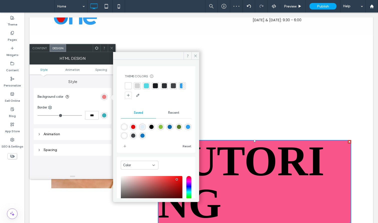
click at [174, 114] on span "Recent" at bounding box center [173, 113] width 11 height 4
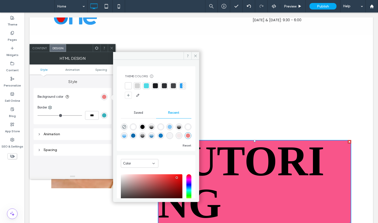
click at [124, 125] on div "rgba(0, 0, 0, 0)" at bounding box center [124, 127] width 7 height 7
type input "*******"
type input "*"
type input "**"
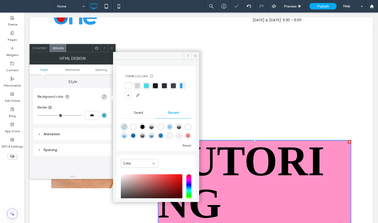
click at [42, 50] on div "Content" at bounding box center [40, 48] width 20 height 8
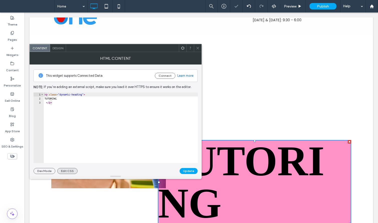
click at [66, 172] on button "Edit CSS" at bounding box center [67, 171] width 20 height 6
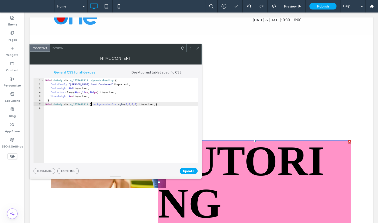
click at [92, 103] on div "* #dm * .dmBody div .u_1776645911 .dynamic-heading { font-family : " Barlow Sem…" at bounding box center [121, 124] width 154 height 93
type textarea "**********"
click at [157, 71] on span "Desktop and tablet specific CSS" at bounding box center [157, 73] width 50 height 4
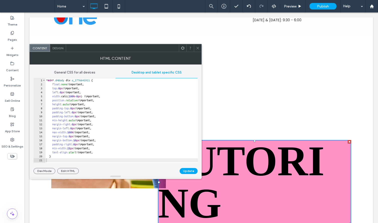
type textarea "**********"
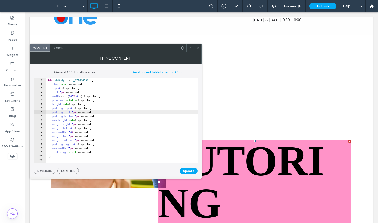
click at [131, 112] on div "* #dm * .dmBody div .u_1776645911 { float : none !important; top : 0 px !import…" at bounding box center [121, 124] width 153 height 93
click at [92, 73] on span "General CSS for all devices" at bounding box center [74, 73] width 41 height 4
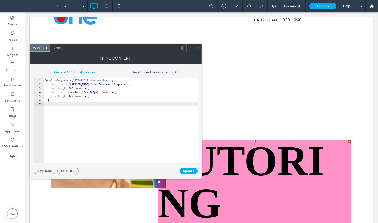
click at [92, 92] on div "* #dm * .dmBody div .u_1776645911 .dynamic-heading { font-family : " Barlow Sem…" at bounding box center [121, 124] width 154 height 93
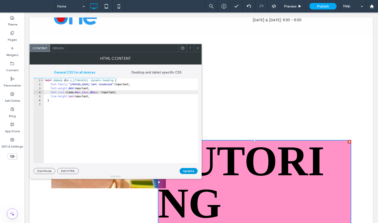
click at [192, 172] on button "Update" at bounding box center [189, 171] width 18 height 6
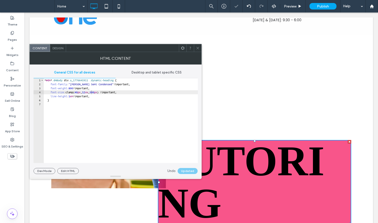
click at [141, 82] on div "* #dm * .dmBody div .u_1776645911 .dynamic-heading { font-family : " Barlow Sem…" at bounding box center [121, 124] width 154 height 93
type textarea "**********"
click at [197, 48] on icon at bounding box center [198, 48] width 4 height 4
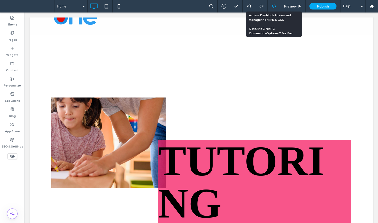
click at [278, 4] on div at bounding box center [274, 6] width 12 height 5
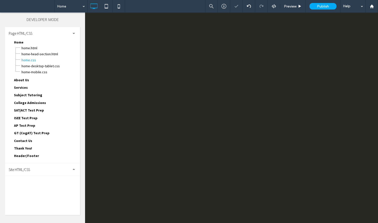
scroll to position [0, 0]
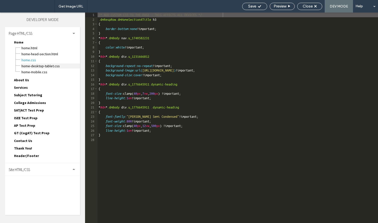
click at [46, 65] on span "Home-desktop-tablet.css" at bounding box center [50, 66] width 59 height 5
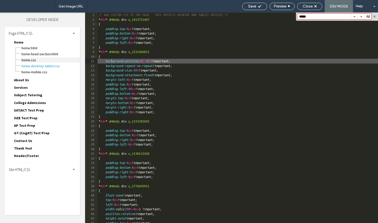
click at [29, 60] on span "Home.css" at bounding box center [50, 60] width 59 height 5
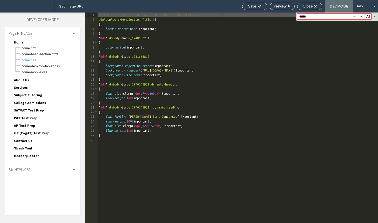
click at [355, 16] on button "button" at bounding box center [354, 17] width 7 height 6
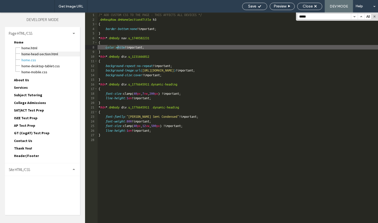
click at [37, 52] on span "Home-head-section.html" at bounding box center [50, 54] width 59 height 5
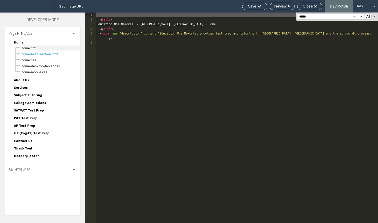
click at [65, 48] on span "Home.html" at bounding box center [50, 48] width 59 height 5
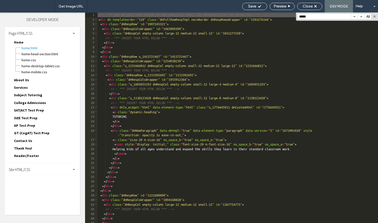
click at [355, 16] on button "button" at bounding box center [354, 17] width 7 height 6
click at [34, 168] on div "Site HTML/CSS" at bounding box center [42, 169] width 75 height 13
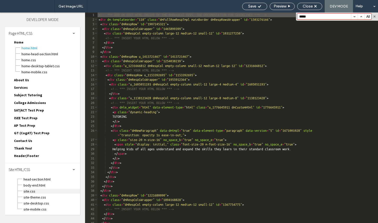
click at [33, 191] on span "site.css" at bounding box center [51, 191] width 57 height 5
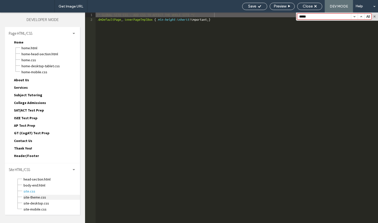
click at [49, 199] on span "site-theme.css" at bounding box center [51, 197] width 57 height 5
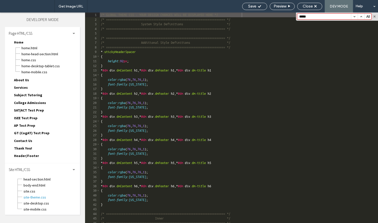
click at [355, 16] on button "button" at bounding box center [354, 17] width 7 height 6
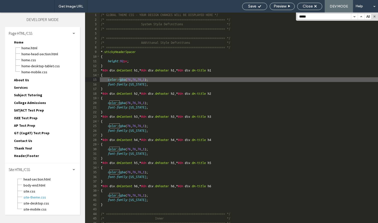
click at [355, 16] on button "button" at bounding box center [354, 17] width 7 height 6
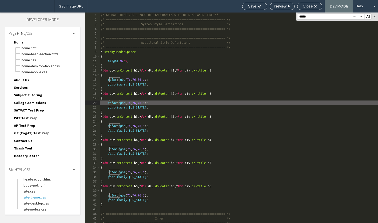
click at [355, 16] on button "button" at bounding box center [354, 17] width 7 height 6
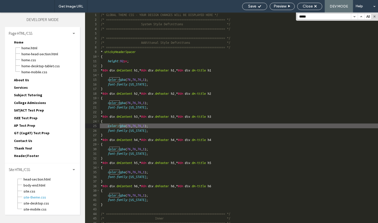
click at [355, 16] on button "button" at bounding box center [354, 17] width 7 height 6
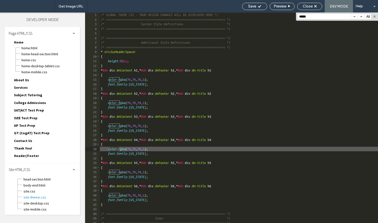
click at [355, 16] on button "button" at bounding box center [354, 17] width 7 height 6
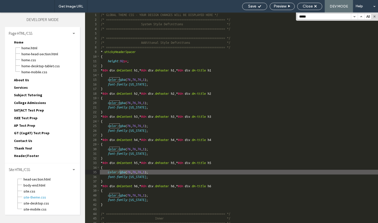
click at [355, 16] on button "button" at bounding box center [354, 17] width 7 height 6
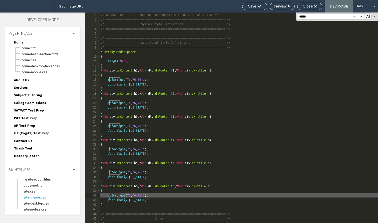
click at [355, 16] on button "button" at bounding box center [354, 17] width 7 height 6
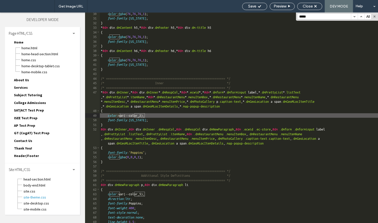
click at [305, 16] on input "*****" at bounding box center [325, 17] width 54 height 6
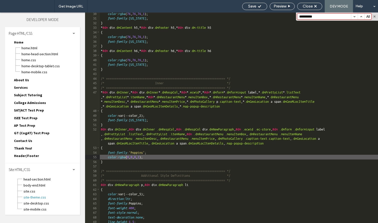
type input "**********"
click at [353, 16] on button "button" at bounding box center [354, 17] width 7 height 6
click at [51, 203] on span "site-desktop.css" at bounding box center [51, 203] width 57 height 5
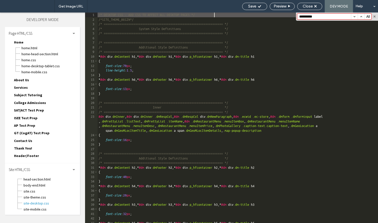
click at [356, 17] on button "button" at bounding box center [354, 17] width 7 height 6
click at [46, 208] on span "site-mobile.css" at bounding box center [51, 209] width 57 height 5
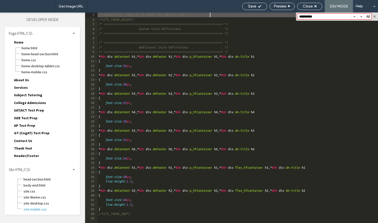
click at [355, 17] on button "button" at bounding box center [354, 17] width 7 height 6
click at [306, 8] on span "Close" at bounding box center [308, 6] width 10 height 5
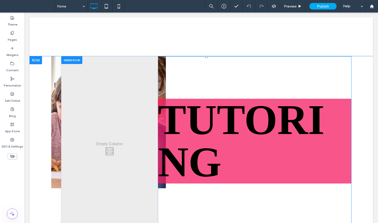
scroll to position [67, 0]
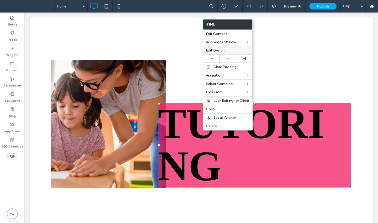
click at [222, 49] on span "Edit Design" at bounding box center [215, 50] width 19 height 4
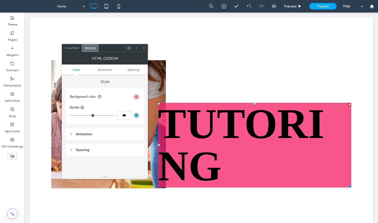
click at [134, 99] on div "rgba(228, 11, 11, 0.5)" at bounding box center [136, 97] width 7 height 7
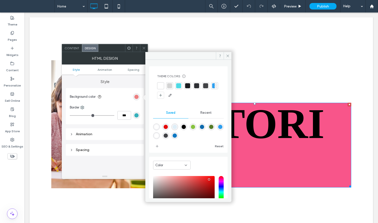
click at [201, 114] on span "Recent" at bounding box center [206, 113] width 11 height 4
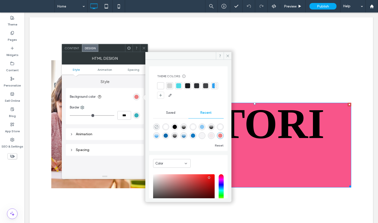
click at [158, 126] on icon "rgba(0, 0, 0, 0)" at bounding box center [156, 127] width 4 height 4
type input "*******"
type input "*"
type input "**"
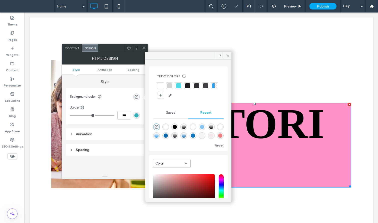
click at [76, 50] on div "Content" at bounding box center [72, 48] width 20 height 8
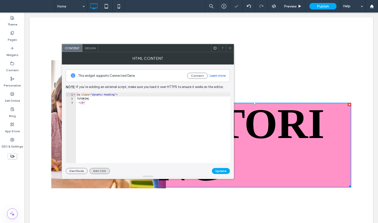
click at [98, 171] on button "Edit CSS" at bounding box center [100, 171] width 20 height 6
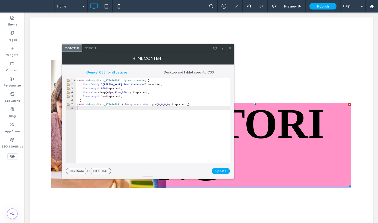
click at [139, 95] on div "* #dm * .dmBody div .u_1776645911 .dynamic-heading { font-family : "Barlow Semi…" at bounding box center [153, 124] width 154 height 93
click at [177, 73] on span "Desktop and tablet specific CSS" at bounding box center [189, 73] width 50 height 4
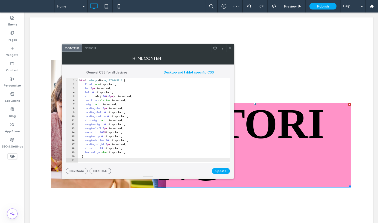
click at [159, 116] on div "* #dm * .dmBody div .u_1776645911 { float : none !important; top : 0 px !import…" at bounding box center [154, 124] width 152 height 93
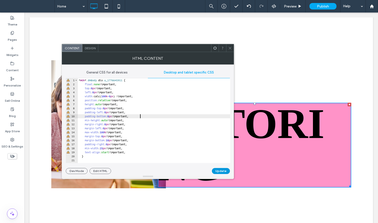
click at [223, 172] on button "Update" at bounding box center [221, 171] width 18 height 6
click at [105, 71] on span "General CSS for all devices" at bounding box center [106, 73] width 41 height 4
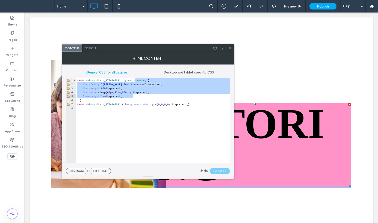
drag, startPoint x: 134, startPoint y: 81, endPoint x: 136, endPoint y: 95, distance: 14.8
click at [136, 95] on div "* #dm * .dmBody div .u_1776645911 .dynamic-heading { font-family : "Barlow Semi…" at bounding box center [153, 124] width 154 height 93
click at [230, 48] on icon at bounding box center [230, 48] width 4 height 4
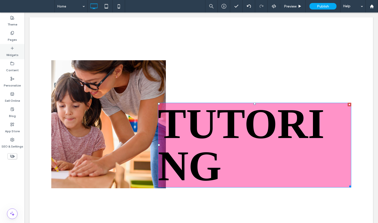
click at [18, 52] on label "Widgets" at bounding box center [12, 53] width 12 height 7
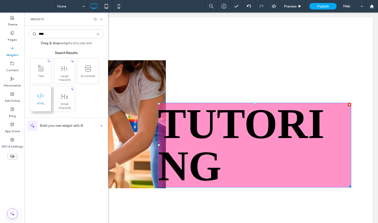
type input "****"
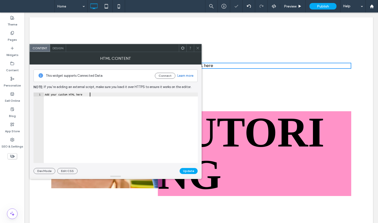
click at [141, 106] on div "Add your custom HTML here" at bounding box center [121, 132] width 154 height 79
click at [68, 171] on button "Edit CSS" at bounding box center [67, 171] width 20 height 6
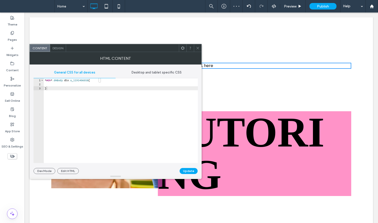
click at [111, 117] on div "* #dm * .dmBody div .u_1191406058 { }" at bounding box center [121, 124] width 154 height 93
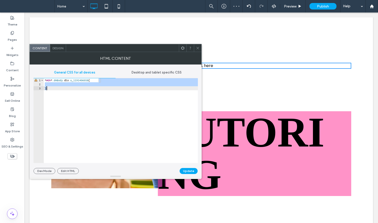
click at [112, 87] on div "* #dm * .dmBody div .u_1191406058 { }" at bounding box center [121, 124] width 154 height 93
drag, startPoint x: 106, startPoint y: 89, endPoint x: 98, endPoint y: 80, distance: 11.7
click at [98, 80] on div "* #dm * .dmBody div .u_1191406058 { }" at bounding box center [121, 124] width 154 height 93
paste textarea
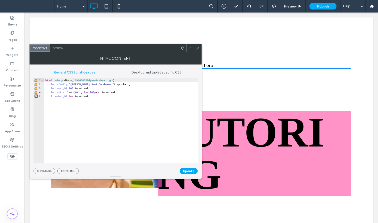
click at [98, 80] on div "* #dm * .dmBody div .u_1191406058dynamic-heading { font-family : "Barlow Semi C…" at bounding box center [121, 124] width 154 height 93
click at [149, 113] on div "* #dm * .dmBody div .u_1191406058 .dynamic-heading { font-family : "Barlow Semi…" at bounding box center [121, 124] width 154 height 93
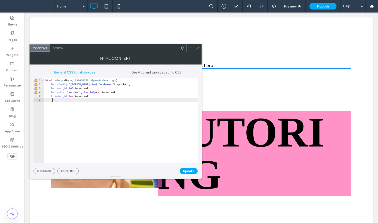
type textarea "**"
click at [185, 169] on button "Update" at bounding box center [189, 171] width 18 height 6
click at [198, 46] on span at bounding box center [198, 48] width 4 height 8
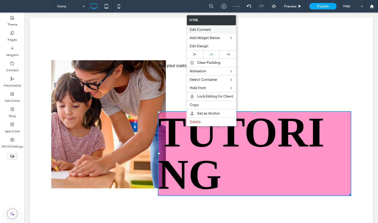
click at [206, 31] on span "Edit Content" at bounding box center [200, 30] width 21 height 4
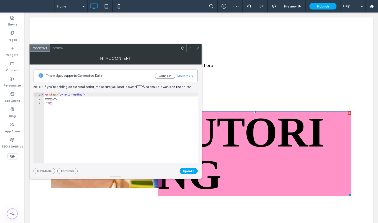
click at [107, 117] on div "< p class = "dynamic-heading" > TUTORING </ p >" at bounding box center [121, 132] width 154 height 79
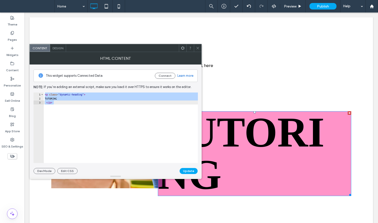
click at [199, 46] on span at bounding box center [198, 48] width 4 height 8
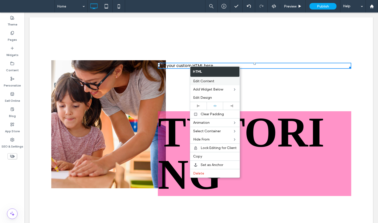
click at [199, 81] on span "Edit Content" at bounding box center [203, 81] width 21 height 4
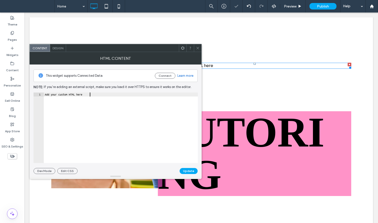
click at [102, 115] on div "Add your custom HTML here" at bounding box center [121, 132] width 154 height 79
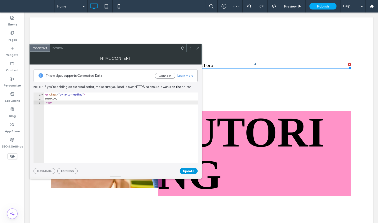
click at [191, 170] on button "Update" at bounding box center [189, 171] width 18 height 6
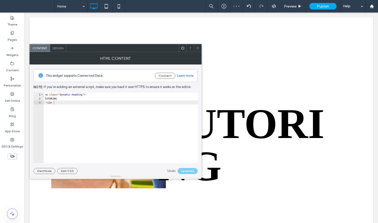
click at [198, 47] on icon at bounding box center [198, 48] width 4 height 4
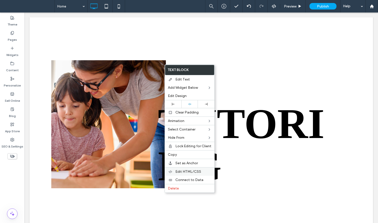
click at [185, 173] on span "Edit HTML/CSS" at bounding box center [189, 172] width 26 height 4
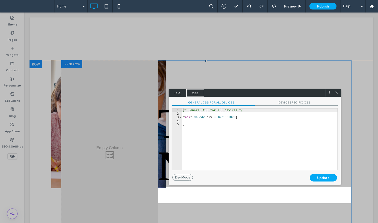
click at [286, 105] on span "DEVICE SPECIFIC CSS" at bounding box center [296, 103] width 83 height 5
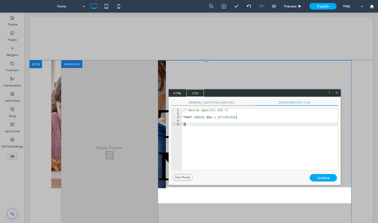
click at [272, 140] on div "/* Device specific CSS */ * #dm * .dmBody div .u_1671001028 { }" at bounding box center [259, 140] width 155 height 62
click at [250, 117] on div "/* Device specific CSS */ * #dm * .dmBody div .u_1671001028 { }" at bounding box center [259, 143] width 155 height 69
click at [205, 120] on div "/* Device specific CSS */ * #dm * .dmBody div .u_1671001028 { margin-tight: 20 …" at bounding box center [259, 143] width 155 height 69
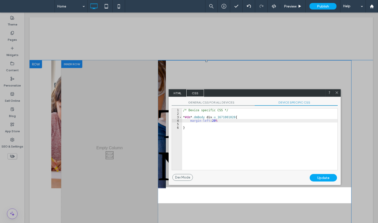
click at [244, 121] on div "/* Device specific CSS */ * #dm * .dmBody div .u_1671001028 { margin-left : 20 …" at bounding box center [259, 143] width 155 height 69
click at [327, 178] on div "Update" at bounding box center [323, 178] width 27 height 8
click at [256, 93] on div "HTML CSS" at bounding box center [255, 93] width 172 height 8
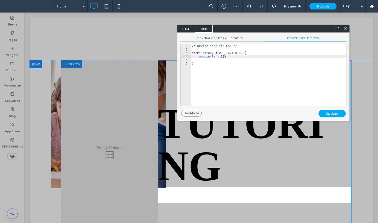
drag, startPoint x: 248, startPoint y: 97, endPoint x: 256, endPoint y: 32, distance: 64.9
click at [256, 32] on div "HTML CSS" at bounding box center [264, 29] width 172 height 8
click at [225, 57] on div "/* Device specific CSS */ * #dm * .dmBody div .u_1671001028 { margin-left : 20 …" at bounding box center [268, 78] width 155 height 69
click at [329, 113] on div "Update" at bounding box center [332, 114] width 27 height 8
click at [226, 57] on div "/* Device specific CSS */ * #dm * .dmBody div .u_1671001028 { margin-left : 10 …" at bounding box center [268, 78] width 155 height 69
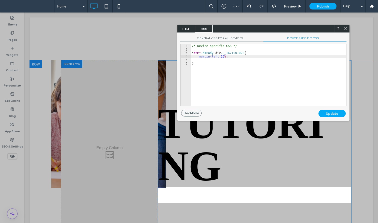
click at [332, 111] on div "Update" at bounding box center [332, 114] width 27 height 8
click at [348, 28] on div at bounding box center [346, 29] width 8 height 8
click at [346, 29] on icon at bounding box center [346, 29] width 4 height 4
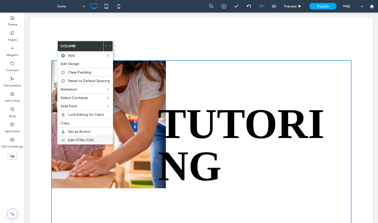
click at [73, 140] on span "Edit HTML/CSS" at bounding box center [81, 140] width 26 height 4
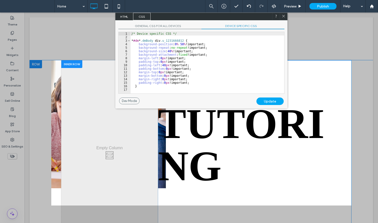
click at [165, 26] on span "GENERAL CSS FOR ALL DEVICES" at bounding box center [159, 26] width 83 height 5
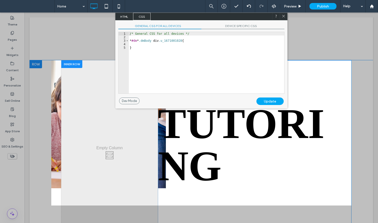
click at [225, 45] on div "/* General CSS for all devices */ * #dm * .dmBody div .u_1671001028 { }" at bounding box center [206, 66] width 155 height 69
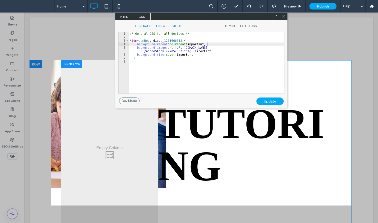
click at [241, 26] on span "DEVICE SPECIFIC CSS" at bounding box center [243, 26] width 83 height 5
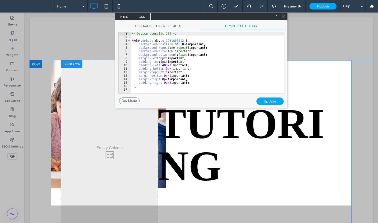
click at [233, 50] on div "/* Device specific CSS */ * #dm * .dmBody div .u_1231666812 { background-positi…" at bounding box center [208, 66] width 154 height 69
click at [170, 51] on div "/* Device specific CSS */ * #dm * .dmBody div .u_1231666812 { background-positi…" at bounding box center [208, 66] width 154 height 69
click at [271, 101] on div "Update" at bounding box center [270, 102] width 27 height 8
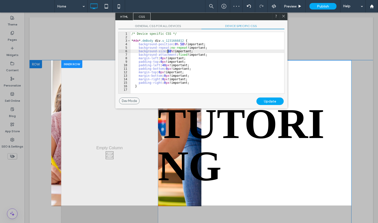
drag, startPoint x: 171, startPoint y: 51, endPoint x: 168, endPoint y: 50, distance: 3.5
click at [168, 50] on div "/* Device specific CSS */ * #dm * .dmBody div .u_1231666812 { background-positi…" at bounding box center [208, 66] width 154 height 69
click at [272, 102] on div "Update" at bounding box center [270, 102] width 27 height 8
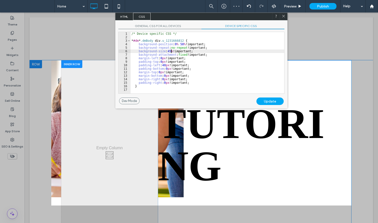
click at [171, 51] on div "/* Device specific CSS */ * #dm * .dmBody div .u_1231666812 { background-positi…" at bounding box center [208, 66] width 154 height 69
click at [276, 101] on div "Update" at bounding box center [270, 102] width 27 height 8
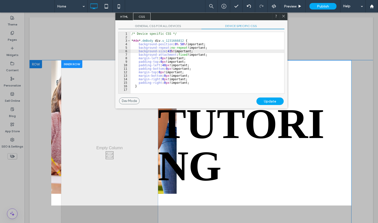
click at [171, 52] on div "/* Device specific CSS */ * #dm * .dmBody div .u_1231666812 { background-positi…" at bounding box center [208, 66] width 154 height 69
click at [269, 101] on div "Update" at bounding box center [270, 102] width 27 height 8
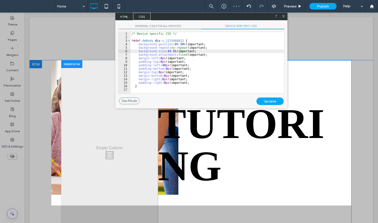
click at [175, 51] on div "/* Device specific CSS */ * #dm * .dmBody div .u_1231666812 { background-positi…" at bounding box center [208, 66] width 154 height 69
type textarea "**"
click at [274, 102] on div "Update" at bounding box center [270, 102] width 27 height 8
click at [283, 17] on icon at bounding box center [284, 16] width 4 height 4
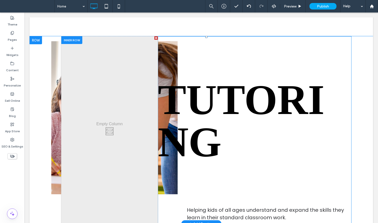
scroll to position [90, 0]
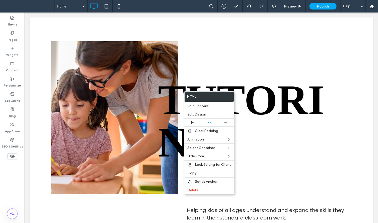
click at [174, 95] on p "TUTORING" at bounding box center [255, 121] width 194 height 85
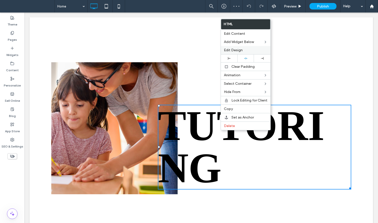
click at [239, 53] on div "Edit Design" at bounding box center [246, 50] width 50 height 8
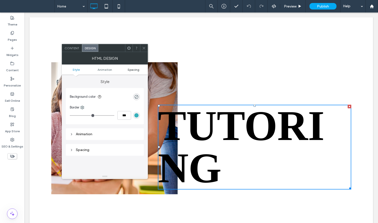
click at [135, 70] on span "Spacing" at bounding box center [134, 70] width 12 height 4
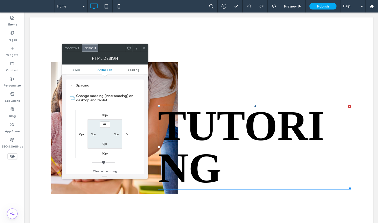
scroll to position [66, 0]
click at [105, 114] on label "10px" at bounding box center [105, 114] width 6 height 4
type input "**"
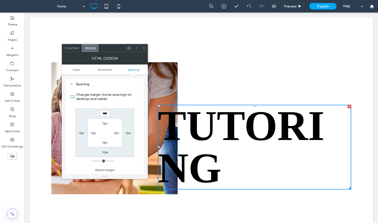
type input "*"
type input "**"
type input "*"
click at [142, 49] on icon at bounding box center [144, 48] width 4 height 4
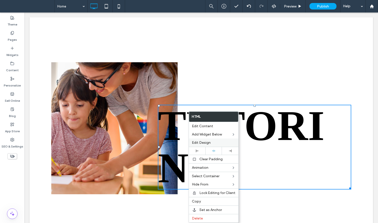
click at [199, 146] on div "Edit Design" at bounding box center [214, 143] width 50 height 8
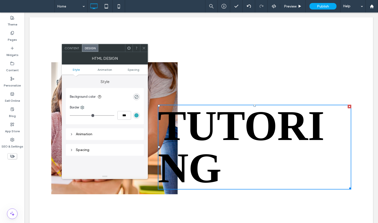
click at [72, 49] on span "Content" at bounding box center [72, 48] width 15 height 4
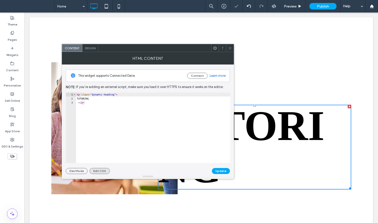
click at [96, 172] on button "Edit CSS" at bounding box center [100, 171] width 20 height 6
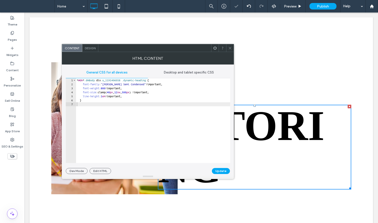
click at [139, 115] on div "* #dm * .dmBody div .u_1191406058 .dynamic-heading { font-family : " Barlow Sem…" at bounding box center [153, 124] width 154 height 93
click at [179, 71] on span "Desktop and tablet specific CSS" at bounding box center [189, 73] width 50 height 4
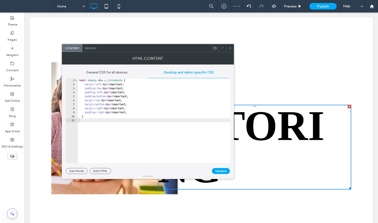
click at [168, 119] on div "* #dm * .dmBody div .u_1191406058 { margin-left : 0 px !important; padding-top …" at bounding box center [154, 124] width 153 height 93
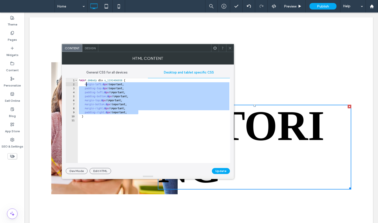
drag, startPoint x: 146, startPoint y: 113, endPoint x: 86, endPoint y: 85, distance: 66.1
click at [86, 85] on div "* #dm * .dmBody div .u_1191406058 { margin-left : 0 px !important; padding-top …" at bounding box center [154, 124] width 153 height 93
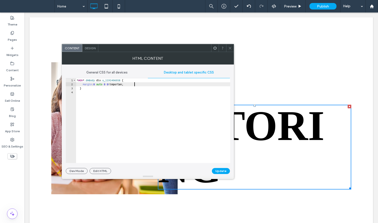
scroll to position [0, 5]
type textarea "**********"
click at [225, 170] on button "Update" at bounding box center [221, 171] width 18 height 6
click at [229, 46] on span at bounding box center [230, 48] width 4 height 8
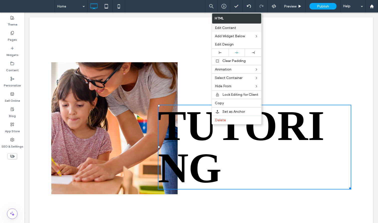
click at [225, 29] on span "Edit Content" at bounding box center [225, 28] width 21 height 4
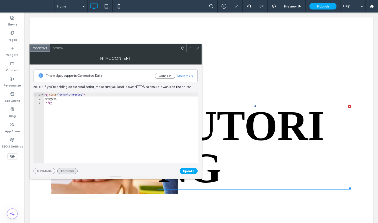
click at [72, 172] on button "Edit CSS" at bounding box center [67, 171] width 20 height 6
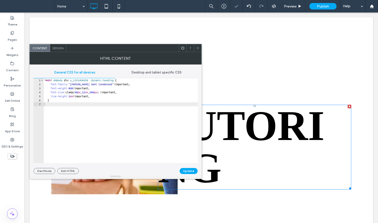
click at [107, 122] on div "* #dm * .dmBody div .u_1191406058 .dynamic-heading { font-family : " Barlow Sem…" at bounding box center [121, 124] width 154 height 93
click at [155, 73] on span "Desktop and tablet specific CSS" at bounding box center [157, 73] width 50 height 4
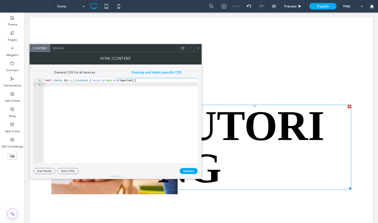
click at [145, 128] on div "* #dm * .dmBody div .u_1191406058 { margin : 0 auto 0 0 !important; }" at bounding box center [121, 124] width 154 height 93
click at [87, 73] on span "General CSS for all devices" at bounding box center [74, 73] width 41 height 4
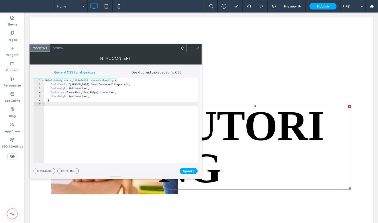
type textarea "**********"
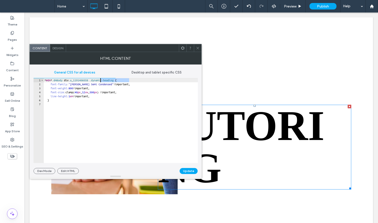
drag, startPoint x: 129, startPoint y: 80, endPoint x: 101, endPoint y: 80, distance: 28.0
click at [101, 80] on div "* #dm * .dmBody div .u_1191406058 .dynamic-heading { font-family : " Barlow Sem…" at bounding box center [121, 124] width 154 height 93
click at [141, 74] on span "Desktop and tablet specific CSS" at bounding box center [157, 73] width 50 height 4
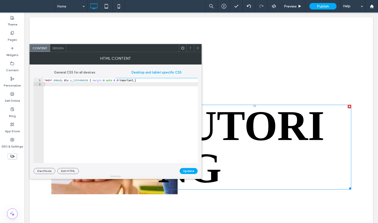
click at [99, 81] on div "* #dm * .dmBody div .u_1191406058 { margin : 0 auto 0 0 !important; }" at bounding box center [121, 124] width 154 height 93
paste textarea "**********"
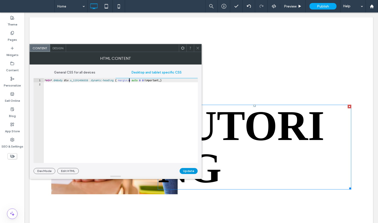
type textarea "**********"
click at [191, 170] on button "Update" at bounding box center [189, 171] width 18 height 6
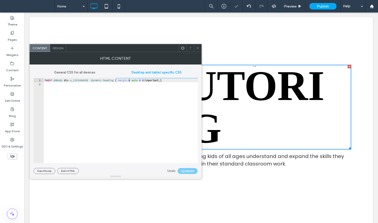
click at [199, 49] on icon at bounding box center [198, 48] width 4 height 4
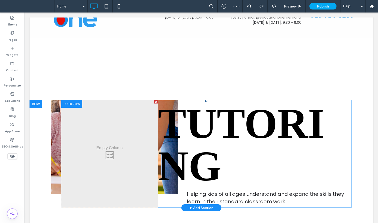
scroll to position [24, 0]
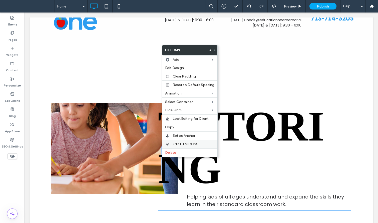
click at [175, 145] on span "Edit HTML/CSS" at bounding box center [186, 144] width 26 height 4
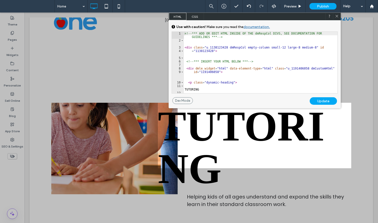
click at [337, 15] on icon at bounding box center [337, 16] width 4 height 4
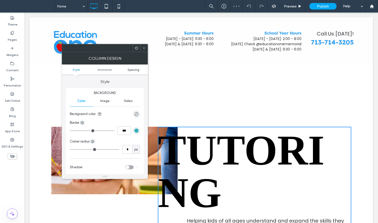
click at [131, 71] on span "Spacing" at bounding box center [134, 70] width 12 height 4
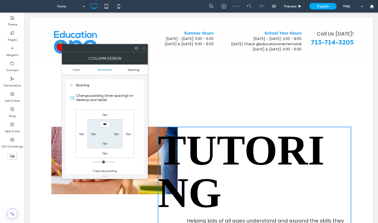
scroll to position [118, 0]
type input "**"
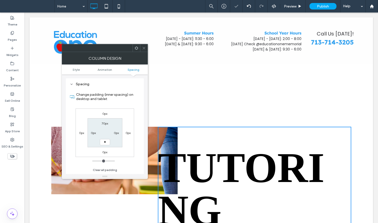
type input "**"
click at [143, 47] on icon at bounding box center [144, 48] width 4 height 4
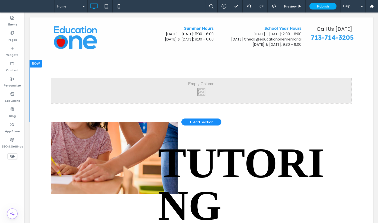
scroll to position [0, 0]
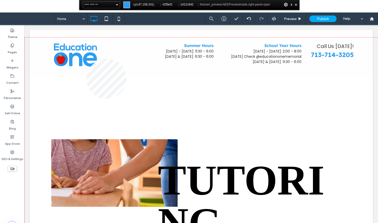
click at [86, 59] on div at bounding box center [202, 143] width 354 height 211
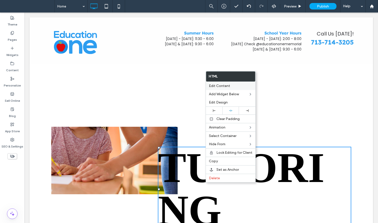
click at [219, 83] on div "Edit Content" at bounding box center [231, 86] width 50 height 8
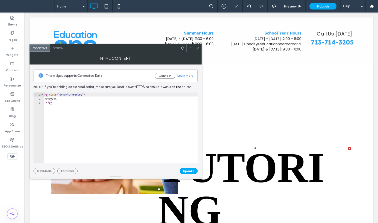
click at [68, 167] on div "This widget supports Connected Data Connect Learn more Note: If you’re adding a…" at bounding box center [116, 120] width 164 height 110
click at [68, 170] on button "Edit CSS" at bounding box center [67, 171] width 20 height 6
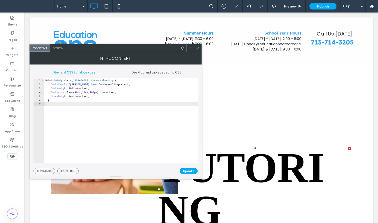
click at [105, 128] on div "* #dm * .dmBody div .u_1191406058 .dynamic-heading { font-family : " Barlow Sem…" at bounding box center [121, 124] width 154 height 93
click at [110, 100] on div "* #dm * .dmBody div .u_1191406058 .dynamic-heading { font-family : " Barlow Sem…" at bounding box center [121, 124] width 154 height 93
click at [106, 97] on div "* #dm * .dmBody div .u_1191406058 .dynamic-heading { font-family : " Barlow Sem…" at bounding box center [121, 124] width 154 height 93
type textarea "**********"
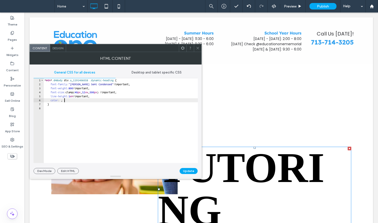
paste textarea "*********"
type textarea "**********"
click at [193, 172] on button "Update" at bounding box center [189, 171] width 18 height 6
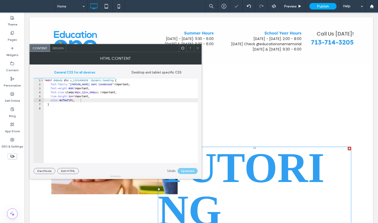
click at [199, 49] on icon at bounding box center [198, 48] width 4 height 4
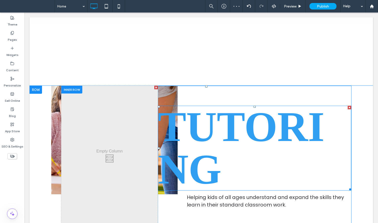
scroll to position [42, 0]
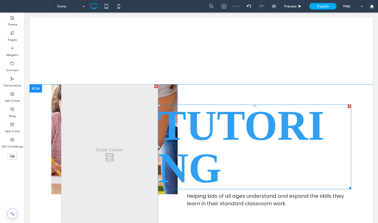
click at [33, 86] on div at bounding box center [36, 89] width 13 height 8
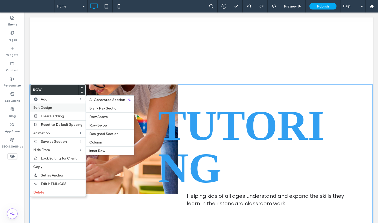
click at [44, 106] on span "Edit Design" at bounding box center [42, 108] width 19 height 4
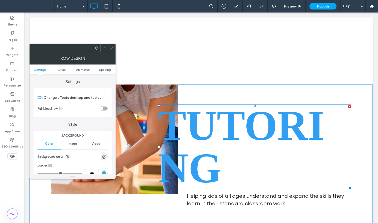
click at [48, 164] on icon at bounding box center [50, 166] width 4 height 4
click at [60, 186] on span "Top" at bounding box center [62, 186] width 6 height 5
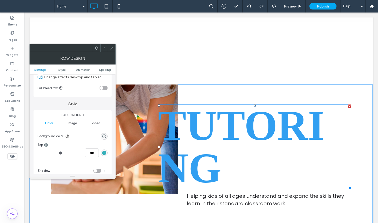
scroll to position [24, 0]
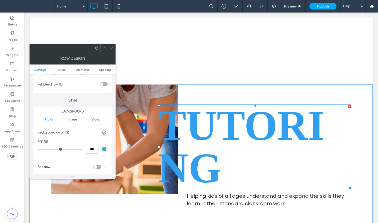
click at [91, 149] on input "***" at bounding box center [92, 149] width 14 height 9
type input "*"
type input "***"
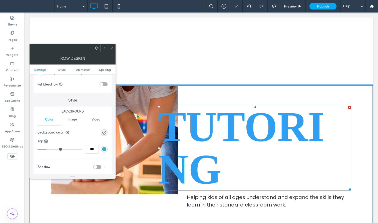
click at [105, 150] on div "rgb(55, 176, 186)" at bounding box center [104, 149] width 4 height 4
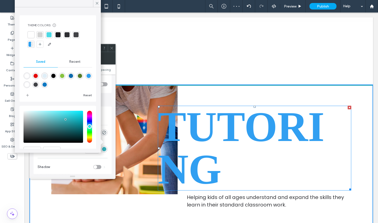
click at [27, 76] on div "rgba(254,254,254,1)" at bounding box center [27, 76] width 4 height 4
type input "*******"
click at [104, 113] on span "Background" at bounding box center [73, 111] width 70 height 5
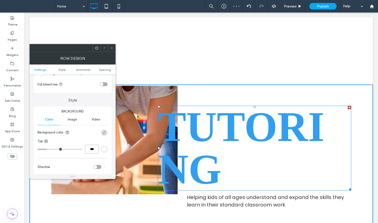
click at [89, 150] on input "***" at bounding box center [92, 149] width 14 height 9
type input "*"
type input "***"
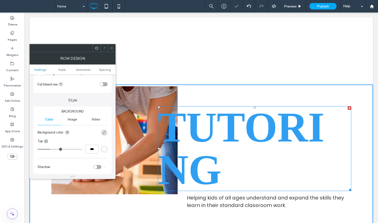
click at [112, 49] on icon at bounding box center [112, 48] width 4 height 4
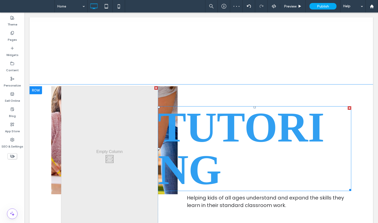
click at [39, 90] on div at bounding box center [36, 90] width 13 height 8
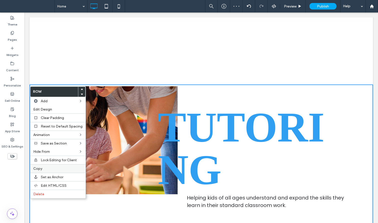
click at [43, 167] on label "Copy" at bounding box center [57, 169] width 49 height 4
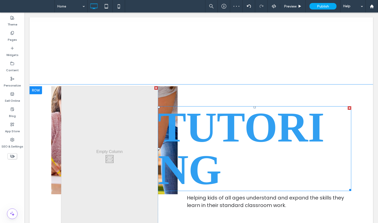
click at [40, 90] on div at bounding box center [36, 90] width 13 height 8
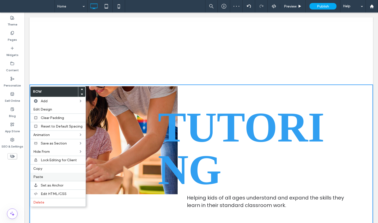
click at [39, 176] on span "Paste" at bounding box center [38, 177] width 10 height 4
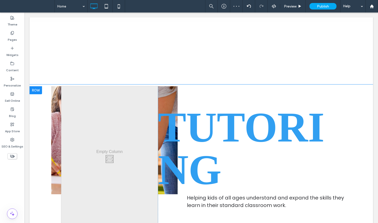
click at [35, 88] on div at bounding box center [36, 90] width 13 height 8
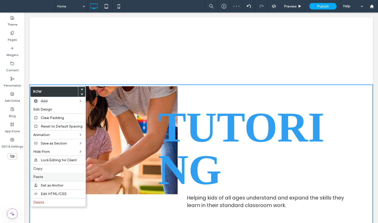
click at [47, 178] on label "Paste" at bounding box center [57, 177] width 49 height 4
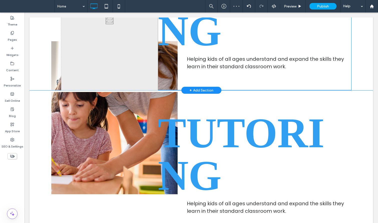
scroll to position [182, 0]
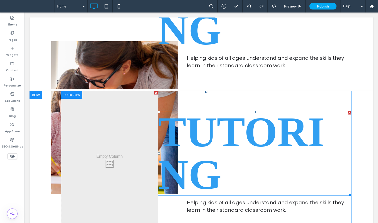
click at [227, 111] on span at bounding box center [255, 153] width 194 height 85
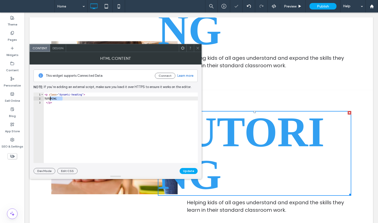
drag, startPoint x: 71, startPoint y: 100, endPoint x: 50, endPoint y: 98, distance: 20.4
click at [50, 98] on div "< p class = "dynamic-heading" > TUTORING </ p >" at bounding box center [121, 132] width 154 height 79
type textarea "*********"
click at [188, 170] on button "Update" at bounding box center [189, 171] width 18 height 6
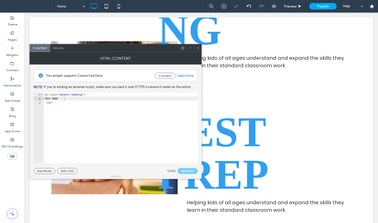
click at [198, 51] on span at bounding box center [198, 48] width 4 height 8
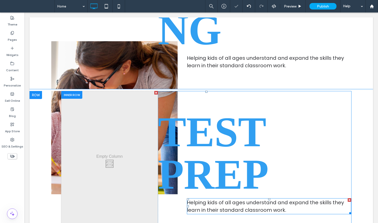
click at [206, 199] on span "Helping kids of all ages understand and expand the skills they learn in their s…" at bounding box center [265, 206] width 157 height 15
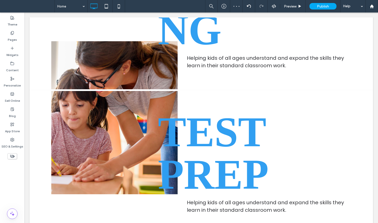
type input "*******"
type input "**"
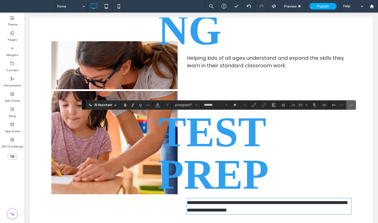
click at [354, 106] on label "Confirm" at bounding box center [351, 105] width 8 height 9
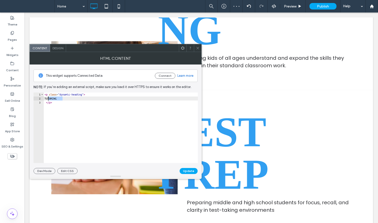
drag, startPoint x: 64, startPoint y: 99, endPoint x: 49, endPoint y: 99, distance: 15.3
click at [49, 99] on div "< p class = "dynamic-heading" > TUTORING </ p >" at bounding box center [121, 132] width 154 height 79
type textarea "*******"
click at [193, 170] on button "Update" at bounding box center [189, 171] width 18 height 6
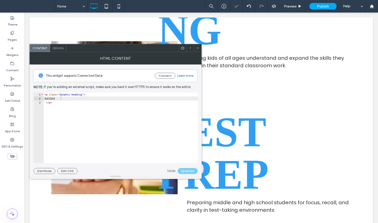
click at [197, 47] on icon at bounding box center [198, 48] width 4 height 4
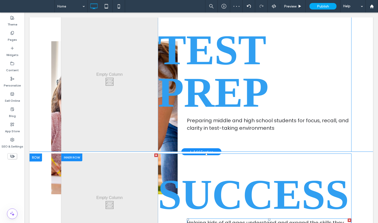
scroll to position [265, 0]
click at [211, 219] on span "Helping kids of all ages understand and expand the skills they learn in their s…" at bounding box center [265, 226] width 157 height 15
type input "*******"
type input "**"
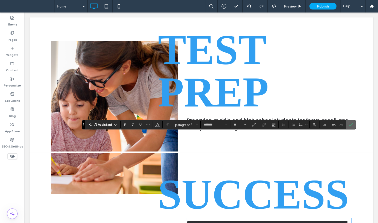
click at [353, 124] on label "Confirm" at bounding box center [351, 124] width 8 height 9
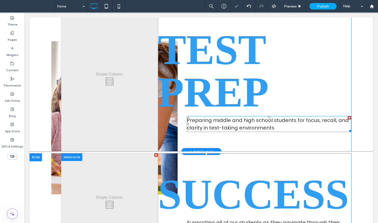
click at [248, 117] on span "Preparing middle and high school students for focus, recall, and clarity in tes…" at bounding box center [268, 124] width 162 height 15
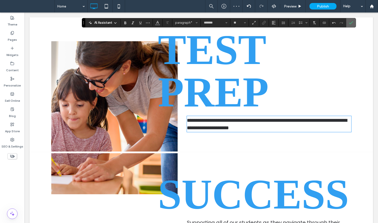
click at [351, 23] on icon "Confirm" at bounding box center [351, 23] width 4 height 4
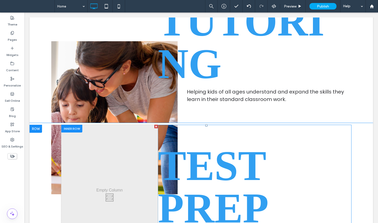
scroll to position [136, 0]
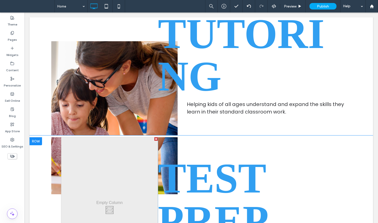
click at [55, 137] on div "Click To Paste Click To Paste TEST PREP Preparing middle and high school studen…" at bounding box center [201, 208] width 300 height 143
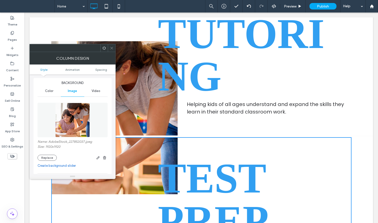
scroll to position [11, 0]
click at [76, 127] on img at bounding box center [72, 119] width 35 height 35
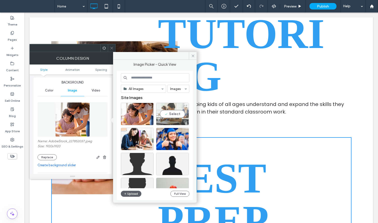
click at [168, 110] on div "Select" at bounding box center [172, 114] width 33 height 23
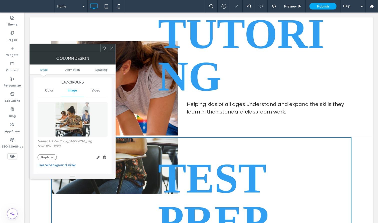
click at [113, 46] on icon at bounding box center [112, 48] width 4 height 4
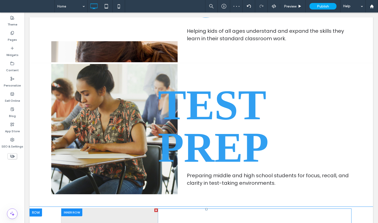
scroll to position [212, 0]
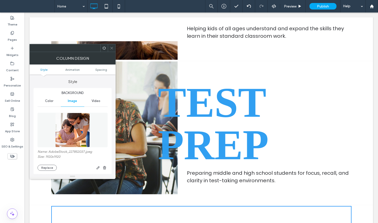
click at [91, 120] on figure at bounding box center [73, 130] width 70 height 35
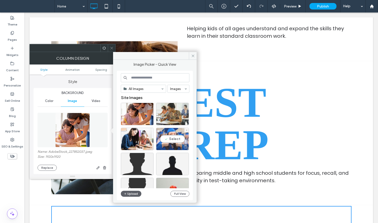
click at [175, 141] on div "Select" at bounding box center [172, 139] width 33 height 23
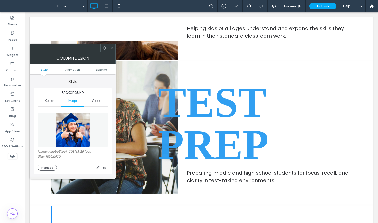
drag, startPoint x: 112, startPoint y: 46, endPoint x: 90, endPoint y: 31, distance: 26.9
click at [112, 46] on span at bounding box center [112, 48] width 4 height 8
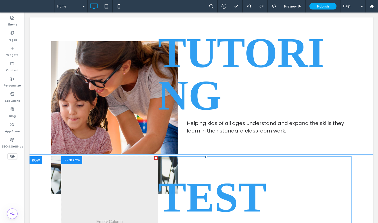
scroll to position [116, 0]
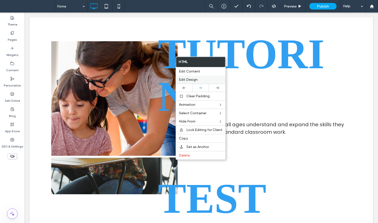
click at [194, 78] on span "Edit Design" at bounding box center [188, 80] width 19 height 4
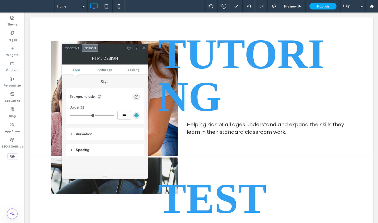
click at [78, 45] on div "Content" at bounding box center [72, 48] width 20 height 8
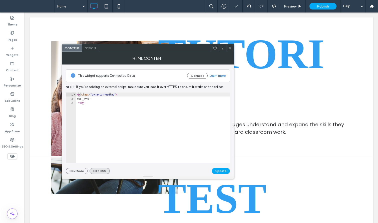
click at [95, 169] on button "Edit CSS" at bounding box center [100, 171] width 20 height 6
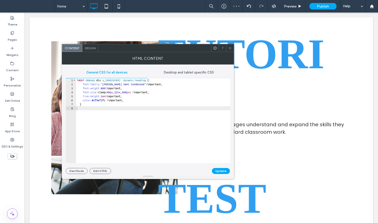
click at [125, 91] on div "* #dm * .dmBody div .u_1808202893 .dynamic-heading { font-family : " Barlow Sem…" at bounding box center [153, 124] width 154 height 93
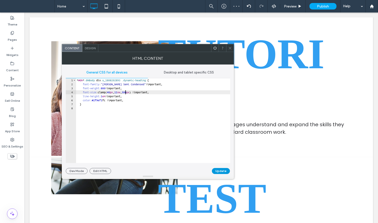
type textarea "**********"
click at [223, 171] on button "Update" at bounding box center [221, 171] width 18 height 6
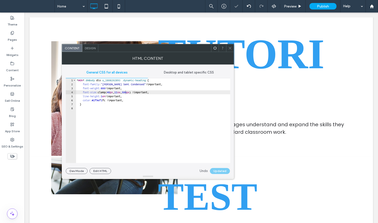
click at [231, 45] on span at bounding box center [230, 48] width 4 height 8
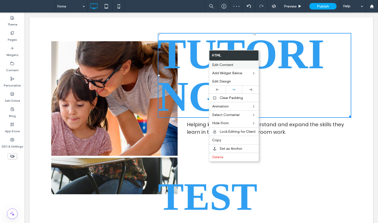
click at [216, 63] on span "Edit Content" at bounding box center [222, 65] width 21 height 4
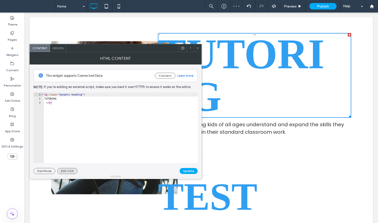
click at [67, 171] on button "Edit CSS" at bounding box center [67, 171] width 20 height 6
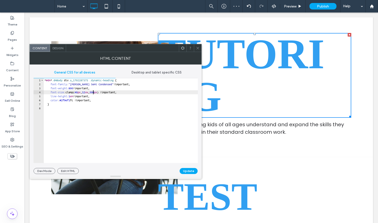
click at [94, 92] on div "* #dm * .dmBody div .u_1702287375 .dynamic-heading { font-family : " Barlow Sem…" at bounding box center [121, 124] width 154 height 93
type textarea "**********"
click at [192, 170] on button "Update" at bounding box center [189, 171] width 18 height 6
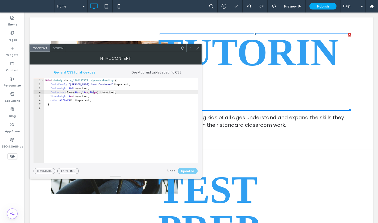
click at [198, 50] on span at bounding box center [198, 48] width 4 height 8
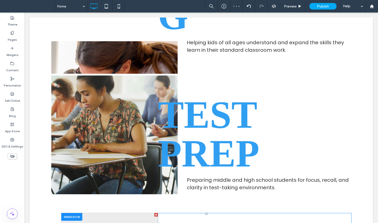
scroll to position [195, 0]
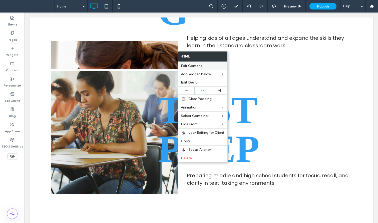
click at [192, 66] on span "Edit Content" at bounding box center [191, 66] width 21 height 4
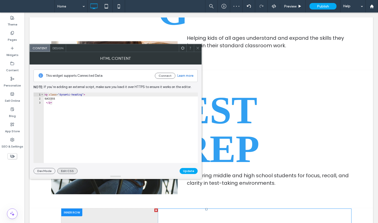
click at [62, 171] on button "Edit CSS" at bounding box center [67, 171] width 20 height 6
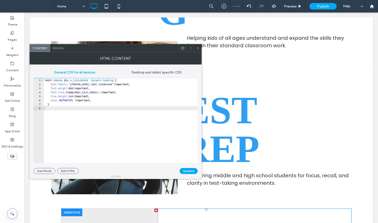
click at [94, 92] on div "* #dm * .dmBody div .u_1191406058 .dynamic-heading { font-family : " Barlow Sem…" at bounding box center [121, 124] width 154 height 93
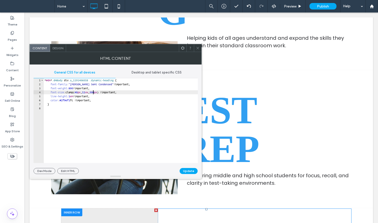
scroll to position [0, 4]
type textarea "**********"
click at [186, 170] on button "Update" at bounding box center [189, 171] width 18 height 6
click at [198, 49] on icon at bounding box center [198, 48] width 4 height 4
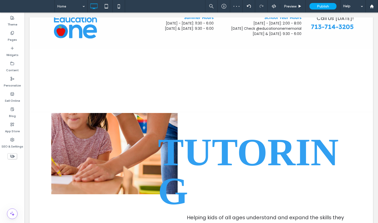
scroll to position [17, 0]
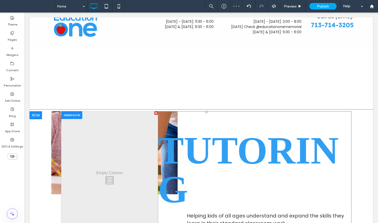
click at [193, 117] on div "TUTORING Helping kids of all ages understand and expand the skills they learn i…" at bounding box center [255, 179] width 194 height 136
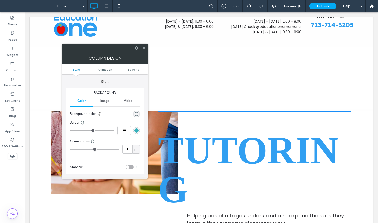
click at [134, 72] on ul "Style Animation Spacing" at bounding box center [105, 70] width 86 height 10
click at [133, 69] on span "Spacing" at bounding box center [134, 70] width 12 height 4
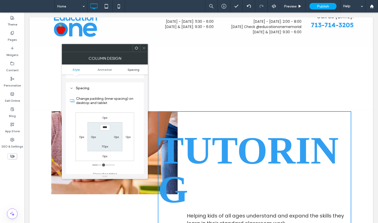
type input "*"
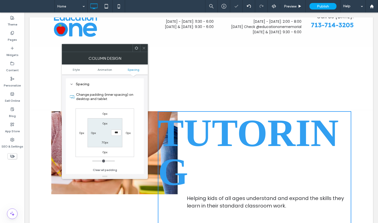
type input "**"
type input "***"
type input "*"
click at [143, 48] on icon at bounding box center [144, 48] width 4 height 4
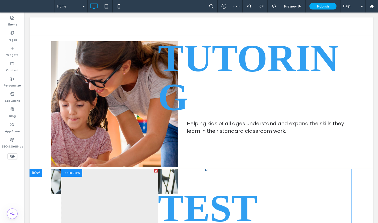
scroll to position [99, 0]
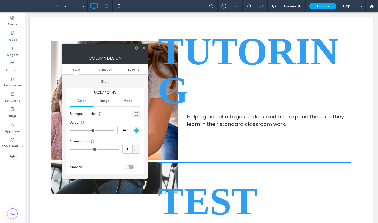
click at [133, 71] on span "Spacing" at bounding box center [134, 70] width 12 height 4
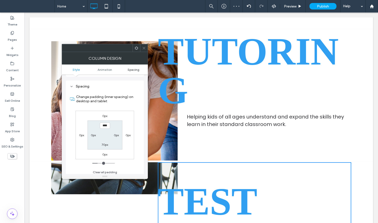
type input "*"
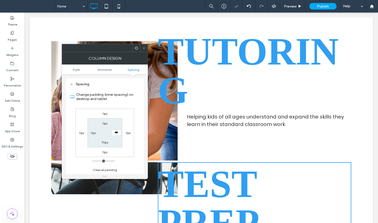
type input "**"
type input "***"
type input "*"
click at [143, 46] on span at bounding box center [144, 48] width 4 height 8
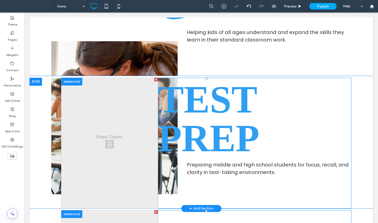
scroll to position [190, 0]
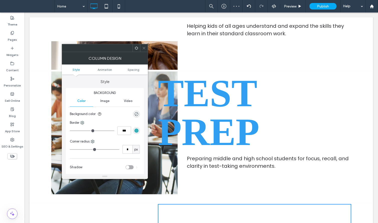
click at [146, 48] on div at bounding box center [144, 48] width 8 height 8
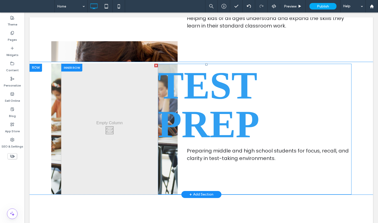
scroll to position [205, 0]
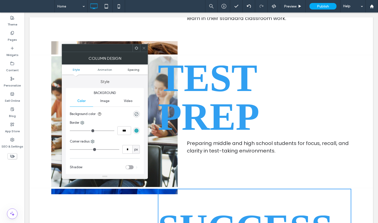
click at [129, 70] on span "Spacing" at bounding box center [134, 70] width 12 height 4
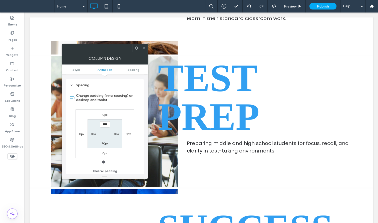
scroll to position [118, 0]
type input "*"
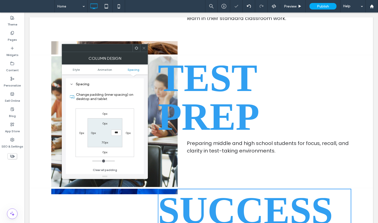
type input "**"
type input "***"
type input "*"
click at [142, 51] on span at bounding box center [144, 48] width 4 height 8
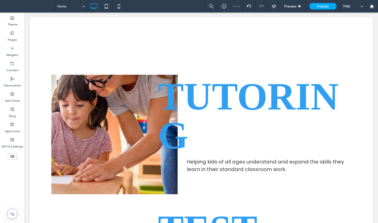
scroll to position [0, 0]
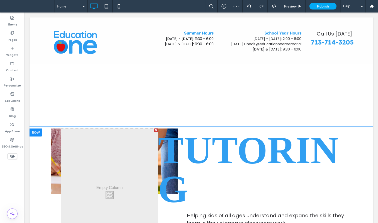
click at [54, 151] on div "Click To Paste Click To Paste TUTORING Helping kids of all ages understand and …" at bounding box center [201, 194] width 300 height 131
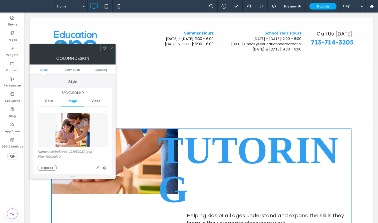
click at [104, 47] on use at bounding box center [104, 47] width 3 height 3
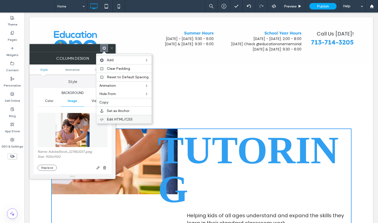
click at [117, 119] on span "Edit HTML/CSS" at bounding box center [120, 119] width 26 height 4
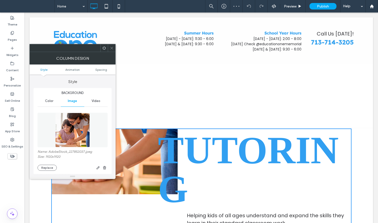
click at [103, 46] on span at bounding box center [104, 48] width 4 height 8
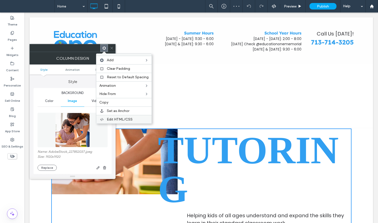
click at [106, 119] on div "Edit HTML/CSS" at bounding box center [123, 119] width 55 height 9
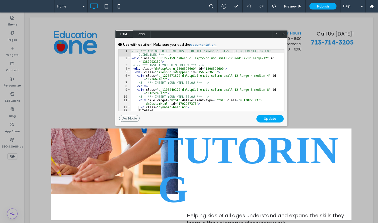
click at [137, 34] on span "CSS" at bounding box center [142, 35] width 18 height 8
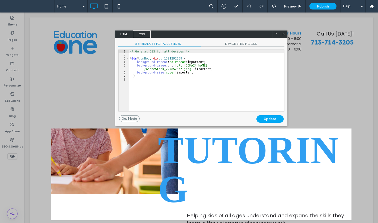
click at [156, 68] on div "/* General CSS for all devices */ * #dm * .dmBody div .u_1381292159 { backgroun…" at bounding box center [206, 84] width 155 height 69
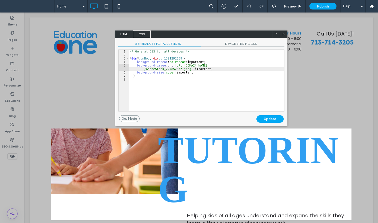
click at [234, 43] on span "DEVICE SPECIFIC CSS" at bounding box center [243, 44] width 83 height 5
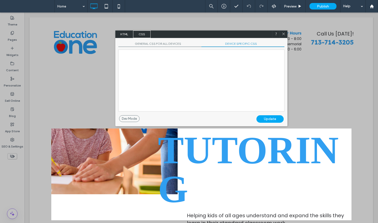
click at [221, 68] on div at bounding box center [202, 81] width 166 height 62
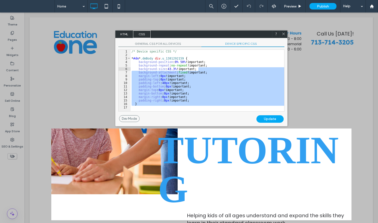
click at [221, 68] on div "/* Device specific CSS */ * #dm * .dmBody div .u_1381292159 { background-positi…" at bounding box center [208, 84] width 154 height 69
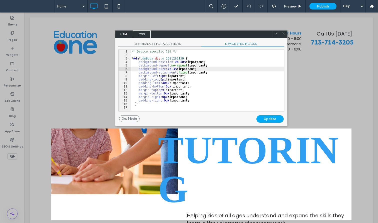
click at [182, 61] on div "/* Device specific CSS */ * #dm * .dmBody div .u_1381292159 { background-positi…" at bounding box center [208, 84] width 154 height 69
click at [270, 116] on div "Update" at bounding box center [270, 119] width 27 height 8
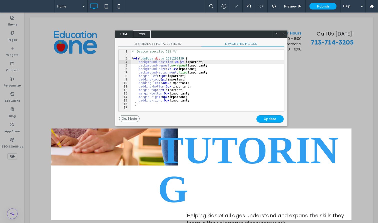
click at [180, 62] on div "/* Device specific CSS */ * #dm * .dmBody div .u_1381292159 { background-positi…" at bounding box center [208, 84] width 154 height 69
type textarea "**"
click at [278, 119] on div "Update" at bounding box center [270, 119] width 27 height 8
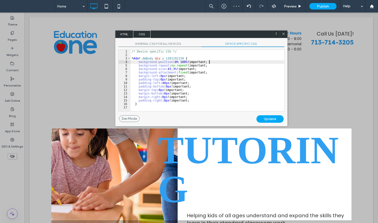
click at [232, 62] on div "/* Device specific CSS */ * #dm * .dmBody div .u_1381292159 { background-positi…" at bounding box center [208, 84] width 154 height 69
drag, startPoint x: 282, startPoint y: 33, endPoint x: 257, endPoint y: 23, distance: 26.7
click at [282, 33] on icon at bounding box center [284, 34] width 4 height 4
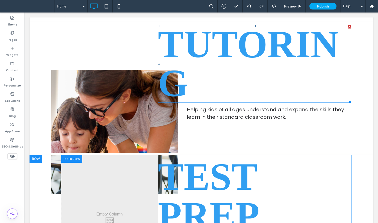
scroll to position [115, 0]
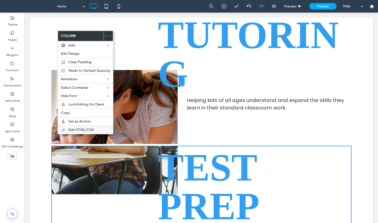
click at [74, 130] on span "Edit HTML/CSS" at bounding box center [81, 130] width 26 height 4
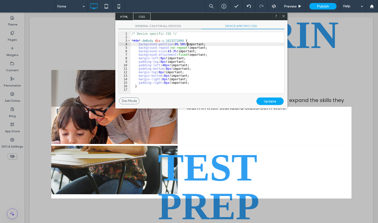
click at [188, 43] on div "/* Device specific CSS */ * #dm * .dmBody div .u_1623272884 { background-positi…" at bounding box center [208, 66] width 154 height 69
click at [262, 100] on div "Update" at bounding box center [270, 102] width 27 height 8
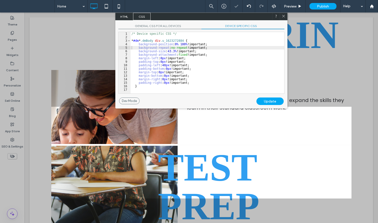
click at [283, 16] on use at bounding box center [283, 16] width 3 height 3
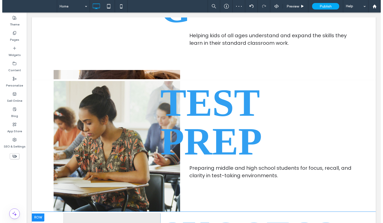
scroll to position [181, 0]
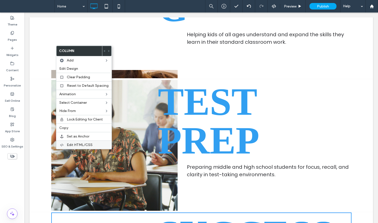
click at [76, 145] on span "Edit HTML/CSS" at bounding box center [80, 145] width 26 height 4
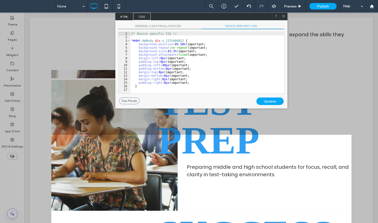
click at [174, 44] on div "/* Device specific CSS */ * #dm * .dmBody div .u_1231666812 { background-positi…" at bounding box center [208, 66] width 154 height 69
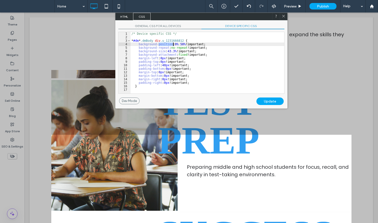
click at [174, 44] on div "/* Device specific CSS */ * #dm * .dmBody div .u_1231666812 { background-positi…" at bounding box center [208, 66] width 154 height 69
click at [262, 103] on div "Update" at bounding box center [270, 102] width 27 height 8
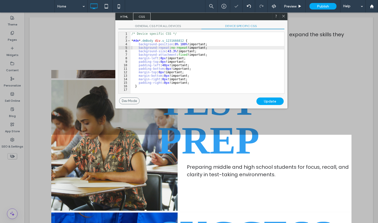
click at [284, 16] on use at bounding box center [283, 16] width 3 height 3
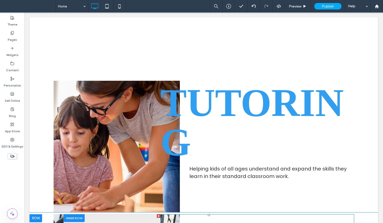
scroll to position [0, 0]
